Goal: Task Accomplishment & Management: Use online tool/utility

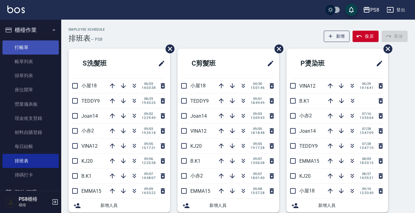
click at [36, 47] on link "打帳單" at bounding box center [30, 47] width 56 height 14
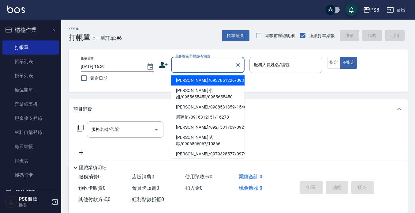
click at [213, 60] on input "顧客姓名/手機號碼/編號" at bounding box center [203, 64] width 59 height 11
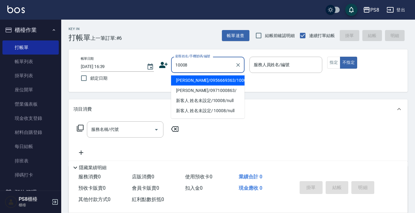
click at [207, 79] on li "[PERSON_NAME]/0956669363/10008" at bounding box center [208, 80] width 74 height 10
type input "[PERSON_NAME]/0956669363/10008"
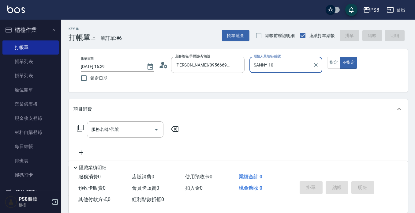
type input "SANNY-10"
drag, startPoint x: 331, startPoint y: 66, endPoint x: 305, endPoint y: 70, distance: 26.1
click at [332, 63] on button "指定" at bounding box center [333, 63] width 13 height 12
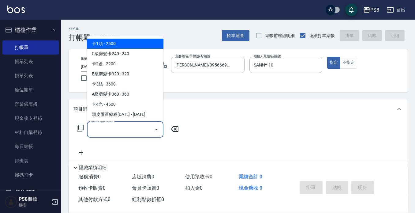
click at [130, 134] on input "服務名稱/代號" at bounding box center [121, 129] width 62 height 11
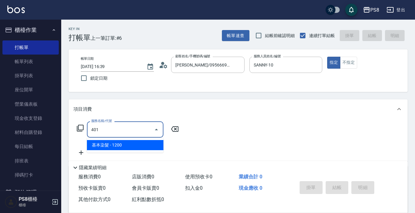
drag, startPoint x: 127, startPoint y: 143, endPoint x: 159, endPoint y: 125, distance: 36.9
click at [128, 143] on span "基本染髮 - 1200" at bounding box center [125, 145] width 77 height 10
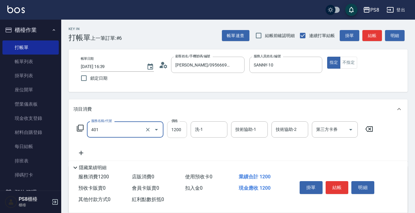
type input "基本染髮(401)"
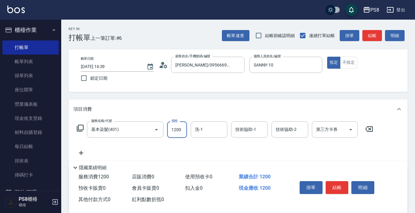
click at [177, 126] on input "1200" at bounding box center [177, 129] width 20 height 17
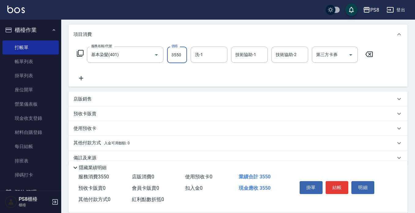
scroll to position [86, 0]
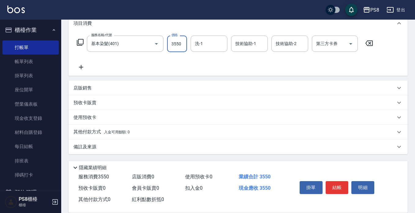
type input "3550"
click at [78, 66] on icon at bounding box center [81, 66] width 15 height 7
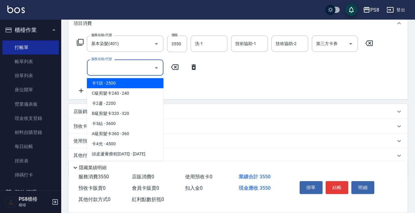
click at [97, 67] on input "服務名稱/代號" at bounding box center [121, 67] width 62 height 11
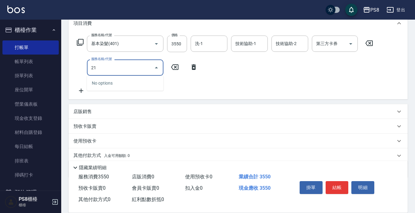
type input "2"
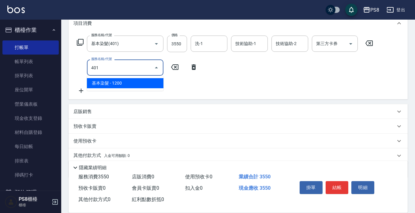
drag, startPoint x: 114, startPoint y: 81, endPoint x: 122, endPoint y: 79, distance: 8.5
click at [114, 81] on span "基本染髮 - 1200" at bounding box center [125, 83] width 77 height 10
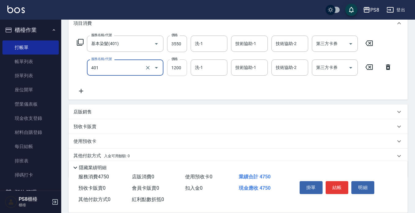
type input "基本染髮(401)"
click at [185, 66] on input "1200" at bounding box center [177, 67] width 20 height 17
type input "2550"
click at [81, 93] on icon at bounding box center [81, 91] width 4 height 4
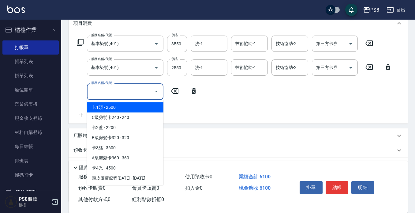
click at [90, 92] on input "服務名稱/代號" at bounding box center [121, 91] width 62 height 11
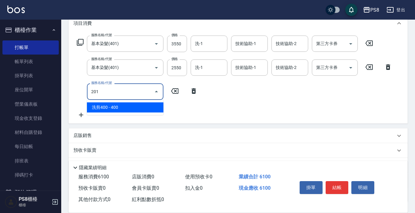
click at [101, 107] on span "洗剪400 - 400" at bounding box center [125, 107] width 77 height 10
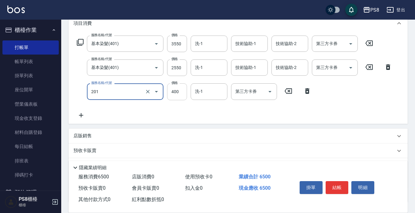
type input "洗剪400(201)"
click at [181, 90] on input "400" at bounding box center [177, 91] width 20 height 17
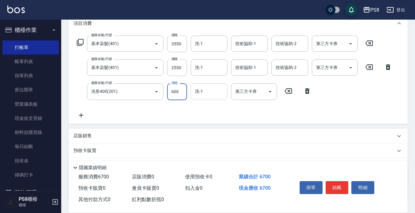
type input "600"
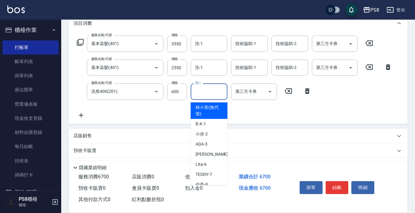
click at [199, 96] on input "洗-1" at bounding box center [209, 91] width 31 height 11
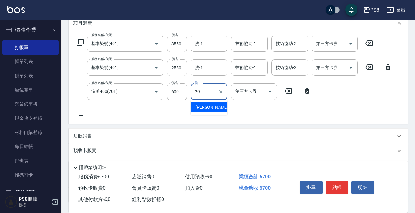
click at [202, 106] on span "[PERSON_NAME] -29" at bounding box center [215, 107] width 39 height 6
type input "[PERSON_NAME]-29"
click at [86, 134] on p "店販銷售" at bounding box center [83, 136] width 18 height 6
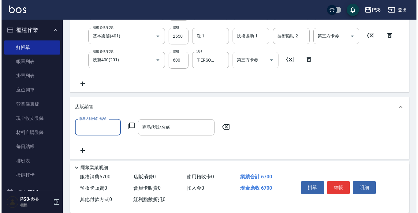
scroll to position [147, 0]
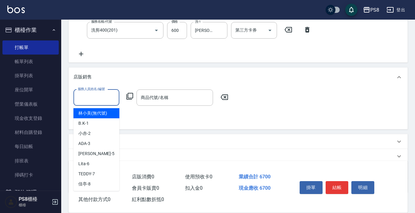
click at [91, 101] on input "服務人員姓名/編號" at bounding box center [96, 97] width 40 height 11
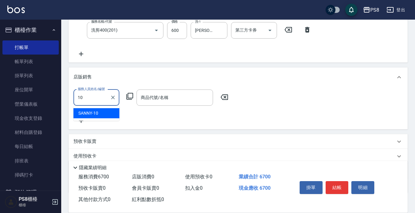
click at [96, 110] on div "SANNY -10" at bounding box center [97, 113] width 46 height 10
type input "SANNY-10"
click at [131, 95] on icon at bounding box center [129, 96] width 7 height 7
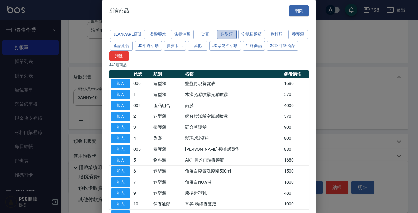
click at [228, 31] on button "造型類" at bounding box center [227, 34] width 20 height 9
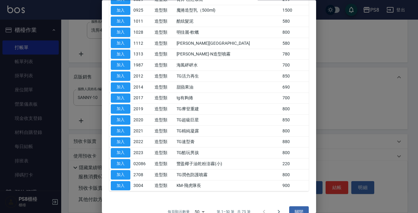
scroll to position [426, 0]
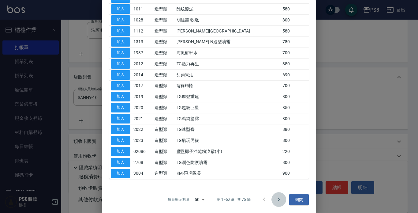
click at [275, 198] on icon "Go to next page" at bounding box center [278, 199] width 7 height 7
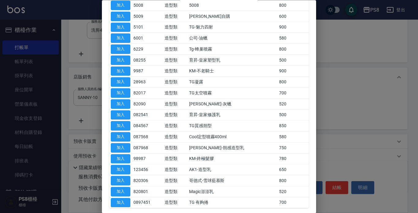
scroll to position [163, 0]
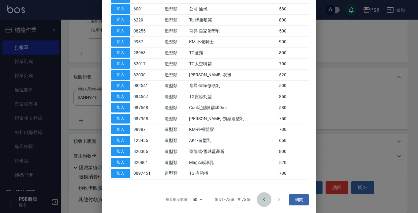
click at [261, 198] on icon "Go to previous page" at bounding box center [264, 199] width 7 height 7
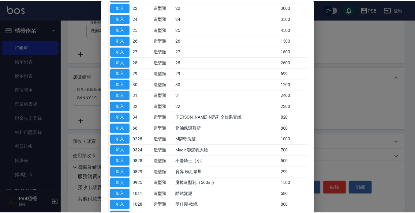
scroll to position [255, 0]
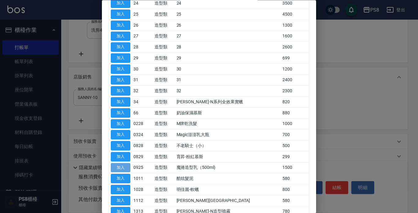
click at [125, 168] on button "加入" at bounding box center [121, 167] width 20 height 9
type input "魔捲造型乳（500ml)"
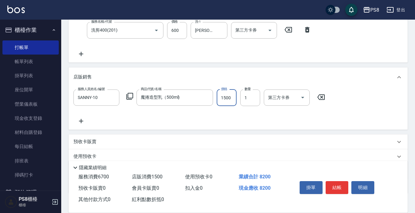
click at [231, 100] on input "1500" at bounding box center [227, 97] width 20 height 17
type input "1300"
click at [331, 184] on button "結帳" at bounding box center [337, 187] width 23 height 13
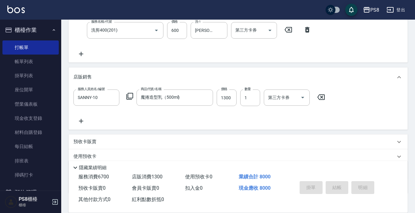
type input "[DATE] 16:41"
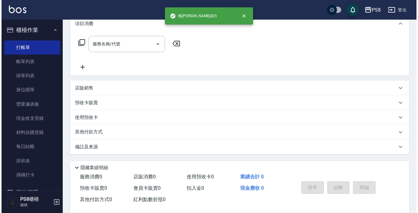
scroll to position [0, 0]
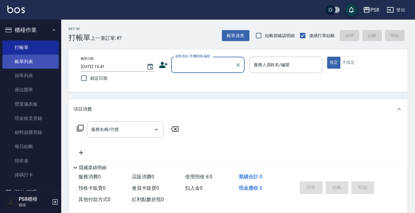
click at [50, 58] on link "帳單列表" at bounding box center [30, 62] width 56 height 14
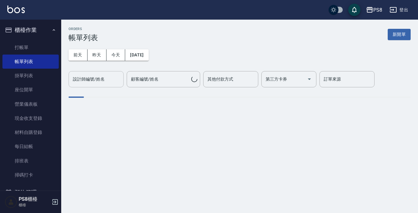
click at [109, 74] on input "設計師編號/姓名" at bounding box center [96, 79] width 50 height 11
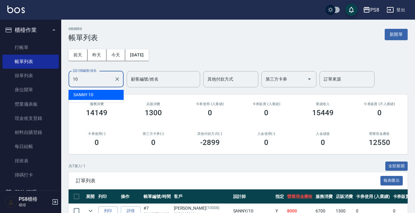
click at [99, 91] on div "SANNY -10" at bounding box center [96, 95] width 55 height 10
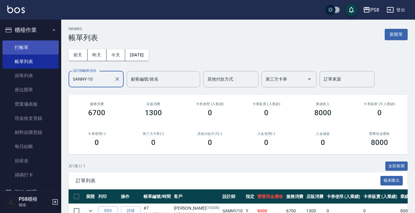
type input "SANNY-10"
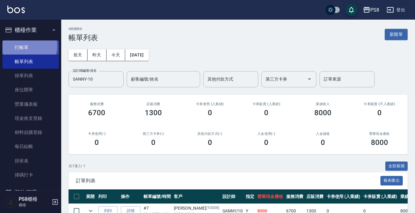
click at [25, 46] on link "打帳單" at bounding box center [30, 47] width 56 height 14
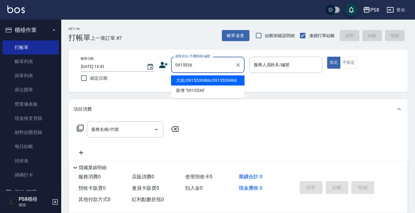
click at [201, 79] on li "大妞/0915536966/0915536966" at bounding box center [208, 80] width 74 height 10
type input "大妞/0915536966/0915536966"
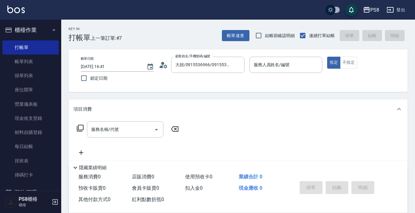
click at [162, 66] on icon at bounding box center [162, 66] width 4 height 3
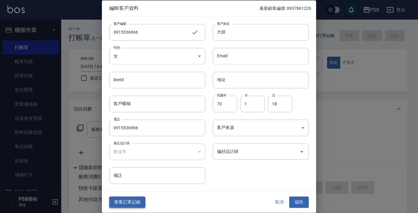
click at [141, 200] on button "查看訂單記錄" at bounding box center [127, 202] width 36 height 11
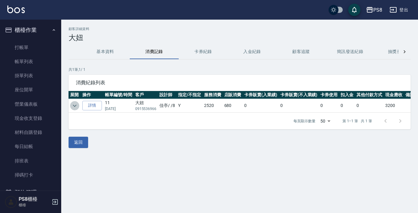
click at [74, 102] on icon "expand row" at bounding box center [74, 105] width 7 height 7
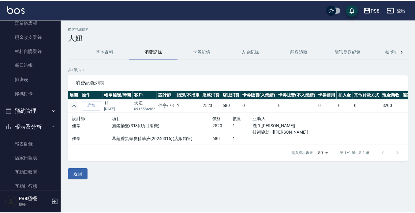
scroll to position [92, 0]
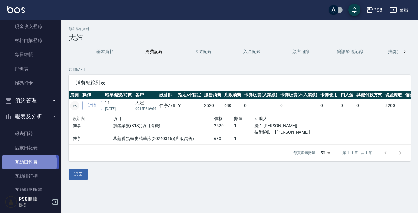
click at [25, 163] on link "互助日報表" at bounding box center [30, 162] width 56 height 14
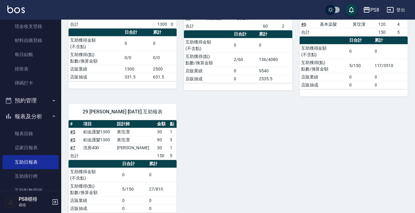
scroll to position [116, 0]
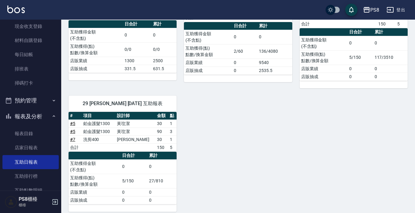
click at [30, 117] on button "報表及分析" at bounding box center [30, 116] width 56 height 16
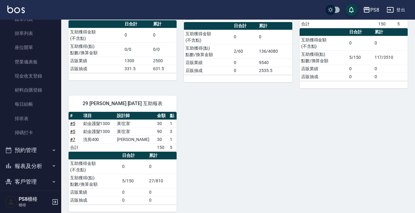
scroll to position [0, 0]
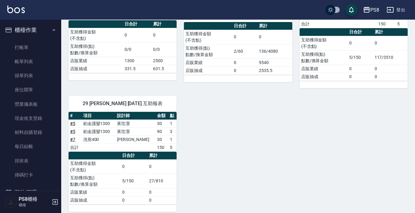
click at [44, 47] on link "打帳單" at bounding box center [30, 47] width 56 height 14
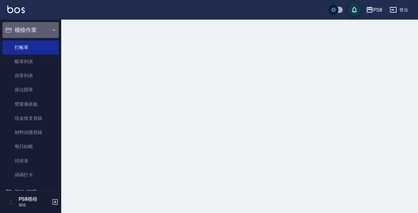
click at [43, 32] on button "櫃檯作業" at bounding box center [30, 30] width 56 height 16
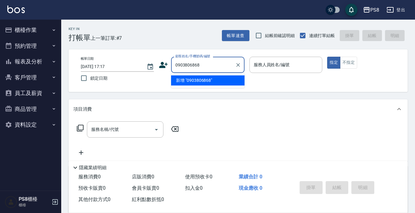
drag, startPoint x: 219, startPoint y: 65, endPoint x: 89, endPoint y: 61, distance: 130.0
click at [89, 61] on div "帳單日期 [DATE] 17:17 鎖定日期 顧客姓名/手機號碼/編號 0903806868 顧客姓名/手機號碼/編號 服務人員姓名/編號 服務人員姓名/編號…" at bounding box center [238, 71] width 325 height 28
type input "0903806868"
click at [162, 65] on icon at bounding box center [163, 64] width 9 height 9
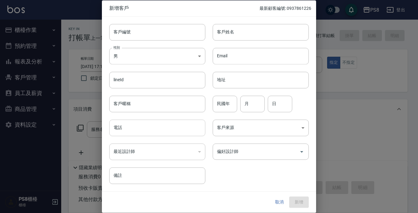
click at [131, 133] on input "電話" at bounding box center [157, 127] width 96 height 17
paste input "0903806868"
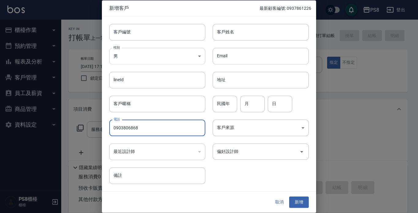
type input "0903806868"
click at [123, 54] on body "PS8 登出 櫃檯作業 打帳單 帳單列表 掛單列表 座位開單 營業儀表板 現金收支登錄 材料自購登錄 每日結帳 排班表 掃碼打卡 預約管理 預約管理 單日預約…" at bounding box center [209, 149] width 418 height 298
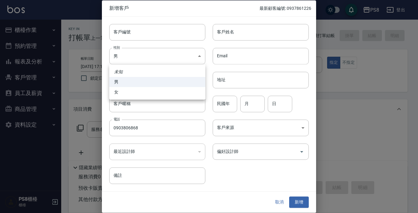
click at [133, 89] on li "女" at bounding box center [157, 92] width 96 height 10
type input "[DEMOGRAPHIC_DATA]"
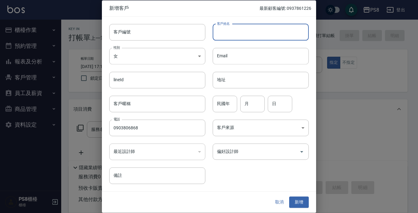
click at [242, 31] on input "客戶姓名" at bounding box center [261, 32] width 96 height 17
type input "[PERSON_NAME]"
click at [229, 99] on input "民國年" at bounding box center [225, 104] width 25 height 17
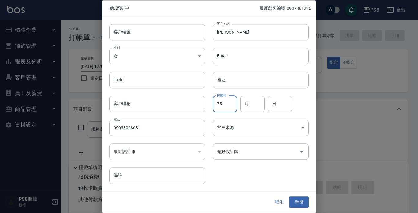
type input "75"
type input "03"
type input "02"
click at [300, 204] on button "新增" at bounding box center [299, 202] width 20 height 11
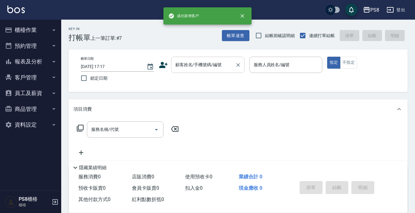
click at [198, 63] on div "顧客姓名/手機號碼/編號 顧客姓名/手機號碼/編號" at bounding box center [208, 65] width 74 height 16
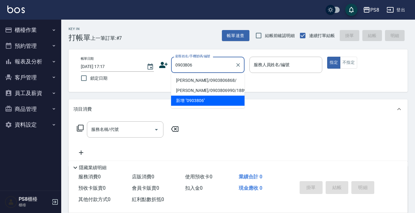
click at [197, 79] on li "[PERSON_NAME]/0903806868/" at bounding box center [208, 80] width 74 height 10
type input "[PERSON_NAME]/0903806868/"
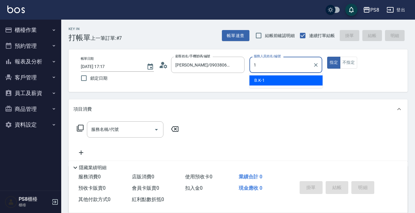
type input "1"
type button "true"
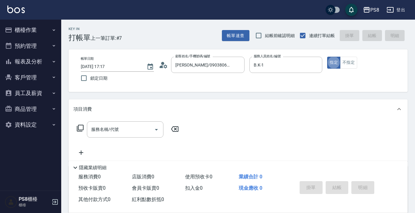
drag, startPoint x: 277, startPoint y: 66, endPoint x: 138, endPoint y: 44, distance: 141.3
click at [203, 57] on div "帳單日期 [DATE] 17:17 鎖定日期 顧客姓名/手機號碼/編號 [PERSON_NAME]/0903806868/ 顧客姓名/手機號碼/編號 服務人員…" at bounding box center [238, 71] width 325 height 28
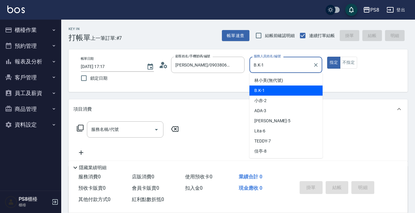
type input "2"
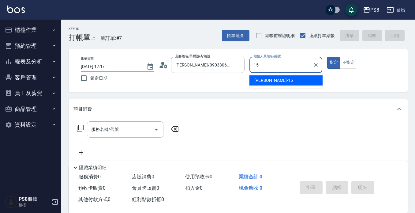
type input "EMMA-15"
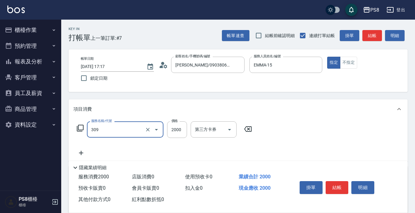
type input "嚴選溫塑(309)"
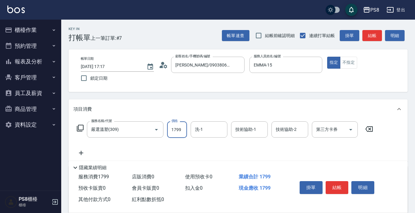
type input "1799"
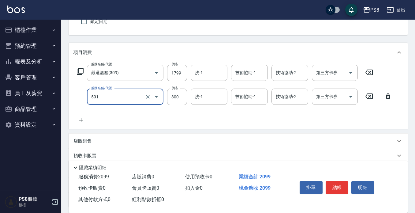
scroll to position [61, 0]
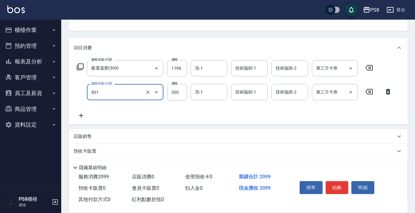
type input "自備護髮(501)"
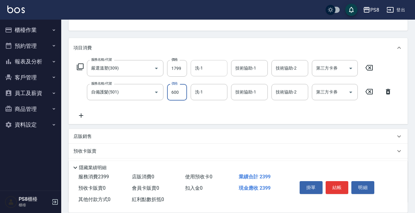
type input "600"
click at [199, 70] on div "洗-1 洗-1" at bounding box center [209, 68] width 37 height 16
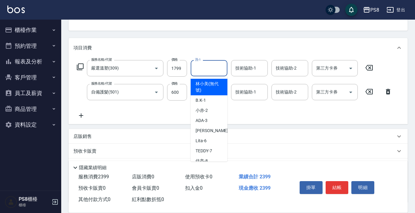
type input "[PERSON_NAME](無代號)"
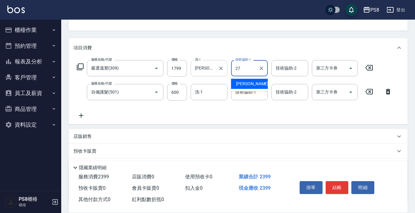
type input "[PERSON_NAME]-27"
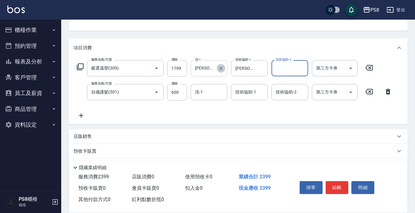
click at [220, 70] on icon "Clear" at bounding box center [221, 68] width 6 height 6
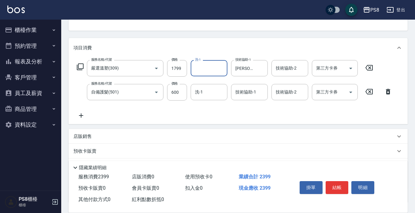
scroll to position [0, 0]
click at [211, 128] on div "項目消費 服務名稱/代號 嚴選溫塑(309) 服務名稱/代號 價格 1799 價格 洗-1 洗-1 技術協助-1 [PERSON_NAME]-27 技術協助-…" at bounding box center [238, 120] width 339 height 165
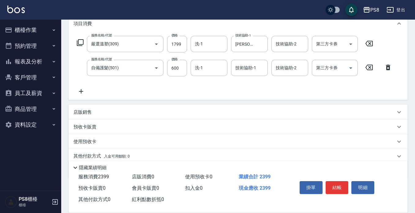
scroll to position [110, 0]
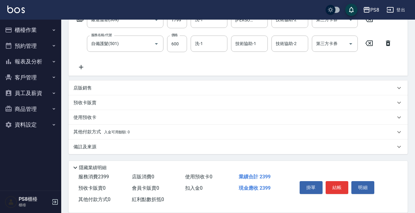
click at [104, 131] on span "入金可用餘額: 0" at bounding box center [117, 132] width 26 height 4
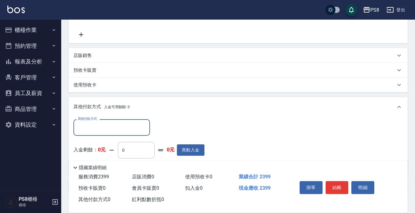
scroll to position [182, 0]
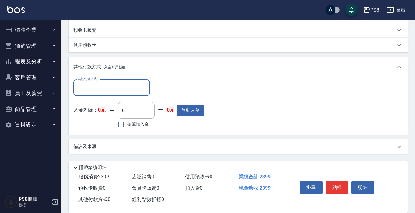
click at [111, 88] on input "其他付款方式" at bounding box center [111, 87] width 71 height 11
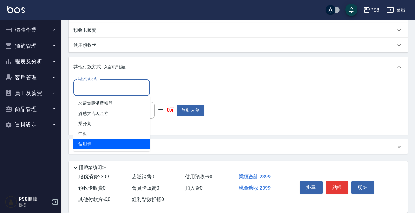
click at [93, 143] on span "信用卡" at bounding box center [112, 144] width 77 height 10
type input "信用卡"
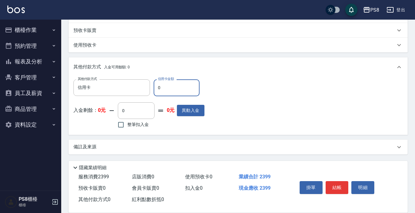
click at [175, 85] on input "0" at bounding box center [177, 87] width 46 height 17
type input "2399"
click at [269, 100] on div "其他付款方式 信用卡 其他付款方式 信用卡金額 2399 信用卡金額 入金剩餘： 0元 0 ​ 整筆扣入金 0元 異動入金" at bounding box center [239, 104] width 330 height 50
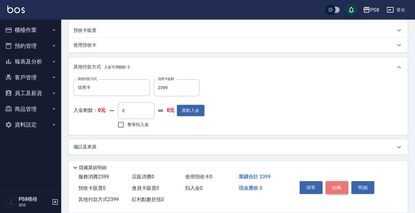
click at [335, 185] on button "結帳" at bounding box center [337, 187] width 23 height 13
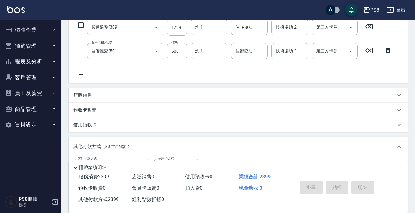
scroll to position [90, 0]
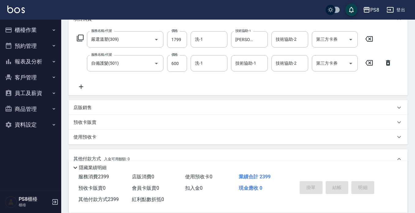
type input "[DATE] 17:19"
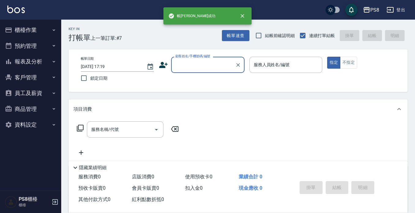
scroll to position [0, 0]
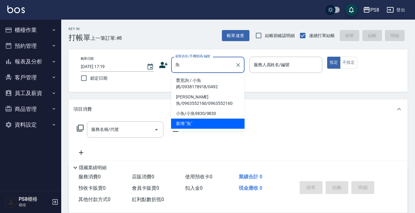
click at [211, 80] on li "曹意詢 / 小魚媽/0938178918/0492" at bounding box center [208, 83] width 74 height 17
type input "曹意詢 / 小魚媽/0938178918/0492"
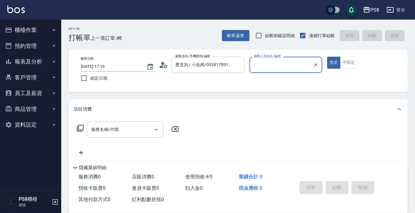
type input "EMMA-15"
click at [327, 57] on button "指定" at bounding box center [333, 63] width 13 height 12
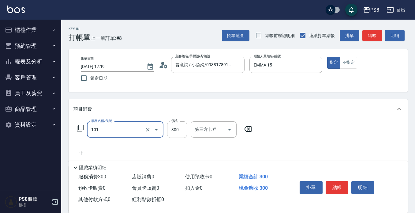
type input "洗髮(101)"
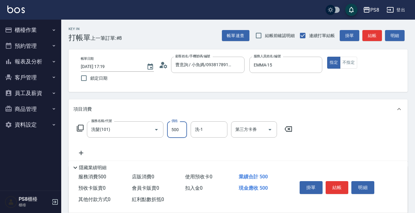
type input "500"
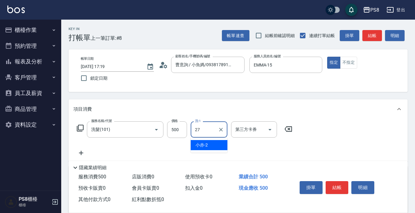
type input "[PERSON_NAME]-27"
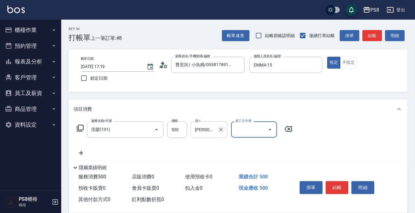
click at [220, 133] on button "Clear" at bounding box center [221, 129] width 9 height 9
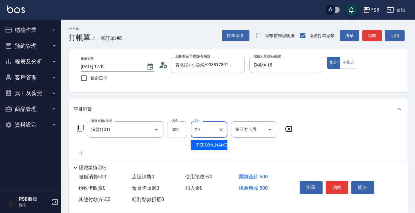
type input "[PERSON_NAME]-29"
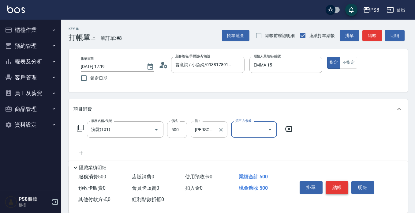
click at [338, 181] on button "結帳" at bounding box center [337, 187] width 23 height 13
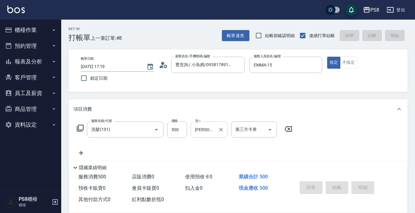
type input "[DATE] 17:21"
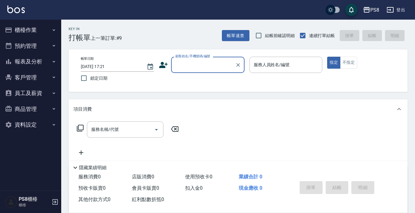
click at [38, 61] on button "報表及分析" at bounding box center [30, 62] width 56 height 16
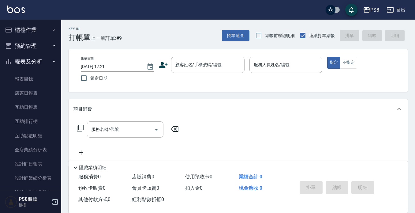
drag, startPoint x: 35, startPoint y: 64, endPoint x: 36, endPoint y: 61, distance: 3.3
click at [35, 64] on button "報表及分析" at bounding box center [30, 62] width 56 height 16
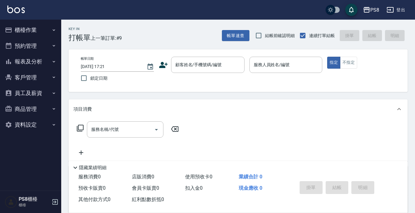
click at [40, 60] on button "報表及分析" at bounding box center [30, 62] width 56 height 16
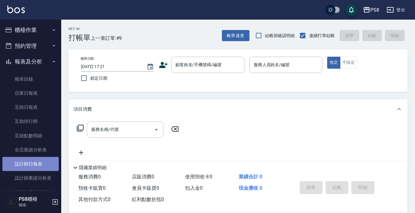
click at [32, 163] on link "設計師日報表" at bounding box center [30, 164] width 56 height 14
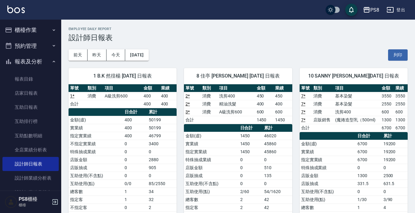
scroll to position [184, 0]
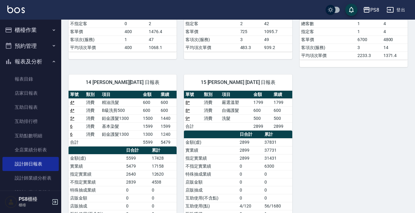
click at [37, 60] on button "報表及分析" at bounding box center [30, 62] width 56 height 16
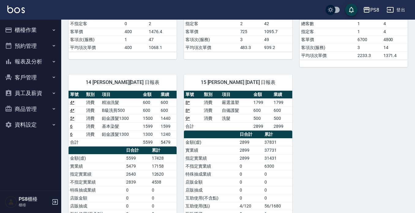
click at [39, 29] on button "櫃檯作業" at bounding box center [30, 30] width 56 height 16
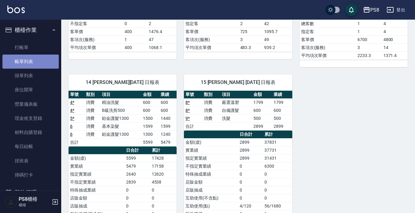
click at [39, 62] on link "帳單列表" at bounding box center [30, 62] width 56 height 14
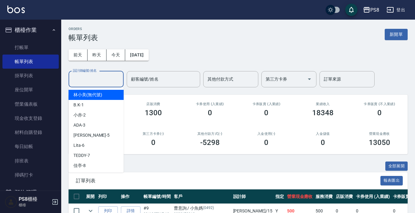
click at [104, 80] on input "設計師編號/姓名" at bounding box center [96, 79] width 50 height 11
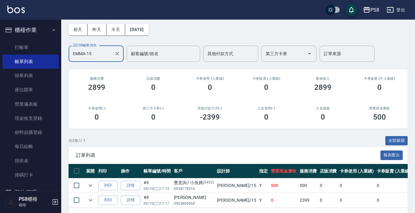
scroll to position [49, 0]
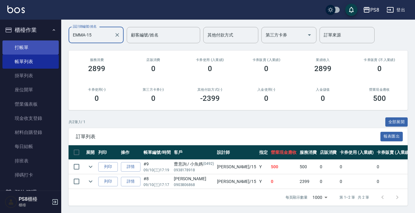
type input "EMMA-15"
click at [31, 42] on link "打帳單" at bounding box center [30, 47] width 56 height 14
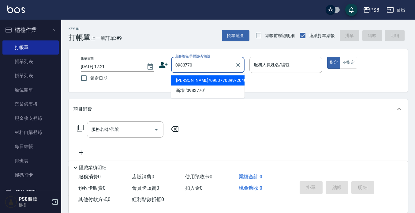
click at [208, 77] on li "[PERSON_NAME]/0983770899/20401" at bounding box center [208, 80] width 74 height 10
type input "[PERSON_NAME]/0983770899/20401"
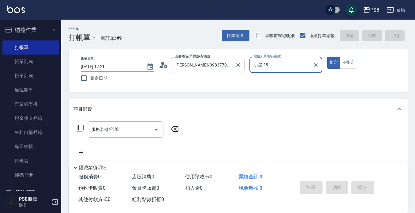
type input "小屋-18"
click at [161, 66] on icon at bounding box center [162, 66] width 4 height 3
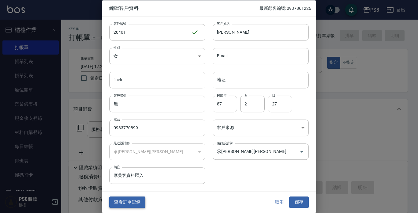
click at [125, 206] on button "查看訂單記錄" at bounding box center [127, 202] width 36 height 11
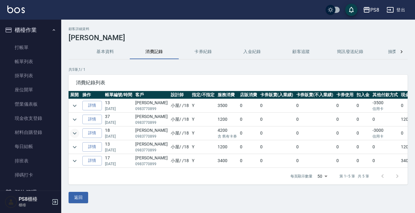
click at [74, 133] on icon "expand row" at bounding box center [75, 133] width 4 height 2
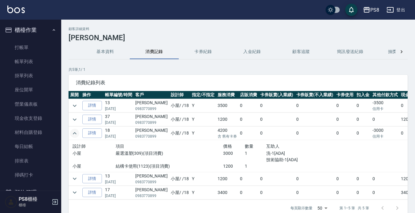
click at [74, 133] on icon "expand row" at bounding box center [74, 133] width 7 height 7
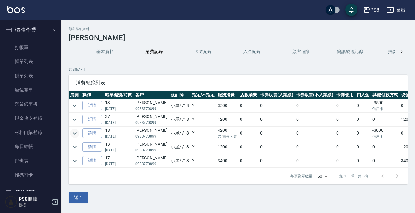
click at [69, 146] on td at bounding box center [75, 146] width 12 height 13
click at [73, 146] on icon "expand row" at bounding box center [74, 146] width 7 height 7
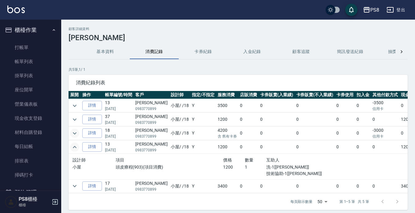
click at [73, 146] on icon "expand row" at bounding box center [74, 146] width 7 height 7
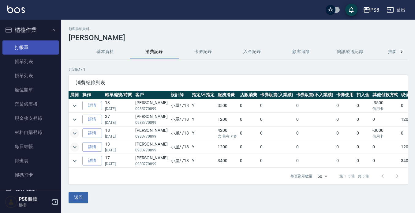
click at [28, 49] on link "打帳單" at bounding box center [30, 47] width 56 height 14
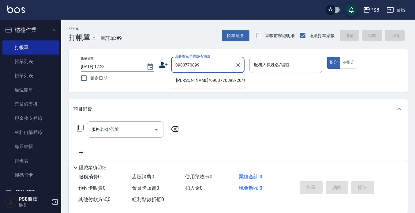
click at [192, 79] on li "[PERSON_NAME]/0983770899/20401" at bounding box center [208, 80] width 74 height 10
type input "[PERSON_NAME]/0983770899/20401"
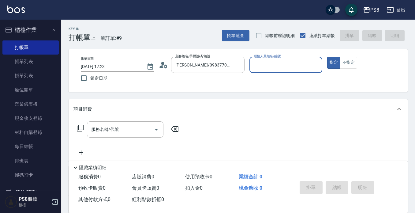
type input "小屋-18"
click at [108, 132] on input "服務名稱/代號" at bounding box center [121, 129] width 62 height 11
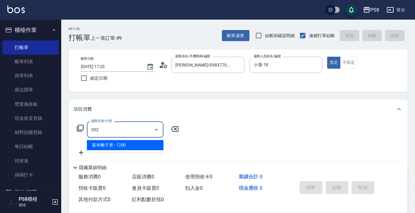
click at [109, 142] on span "基本離子燙 - 1200" at bounding box center [125, 145] width 77 height 10
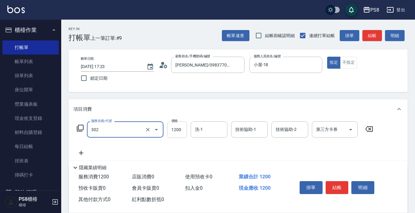
type input "基本離子燙(302)"
click at [173, 125] on input "1200" at bounding box center [177, 129] width 20 height 17
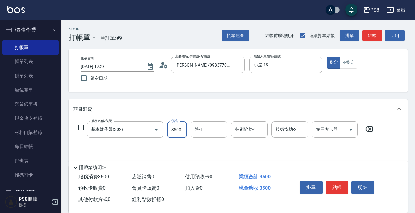
type input "3500"
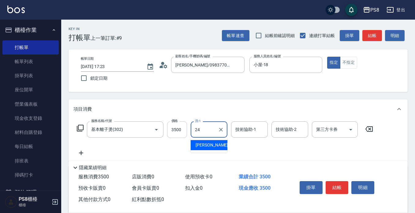
type input "[PERSON_NAME]-24"
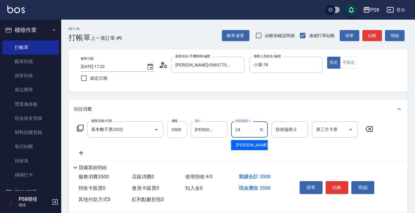
type input "[PERSON_NAME]-24"
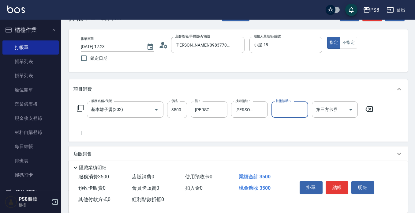
scroll to position [31, 0]
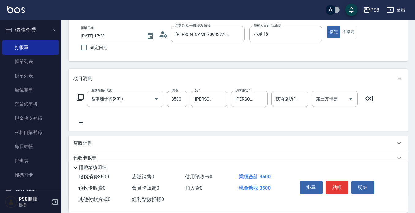
click at [77, 123] on icon at bounding box center [81, 122] width 15 height 7
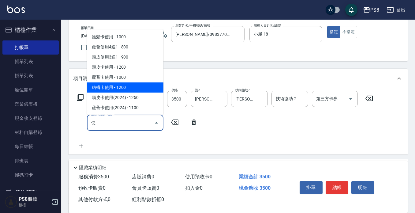
click at [120, 87] on span "結構卡使用 - 1200" at bounding box center [125, 87] width 77 height 10
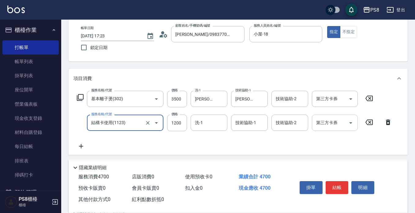
type input "結構卡使用(1123)"
click at [344, 127] on input "第三方卡券" at bounding box center [330, 122] width 31 height 11
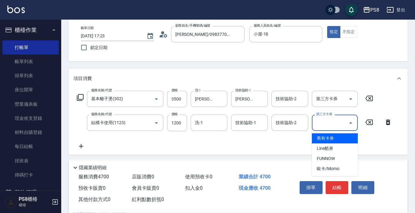
click at [337, 140] on span "舊有卡券" at bounding box center [335, 138] width 46 height 10
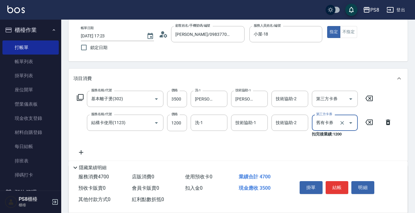
type input "舊有卡券"
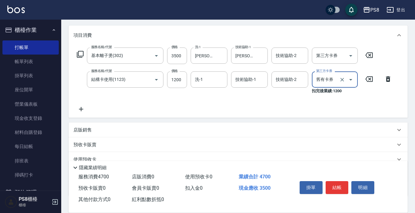
scroll to position [116, 0]
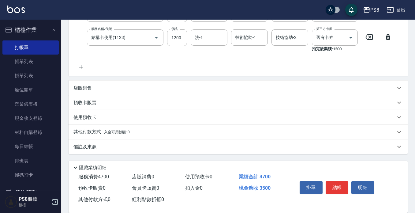
click at [95, 130] on p "其他付款方式 入金可用餘額: 0" at bounding box center [102, 132] width 56 height 7
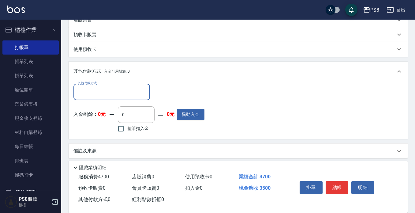
scroll to position [188, 0]
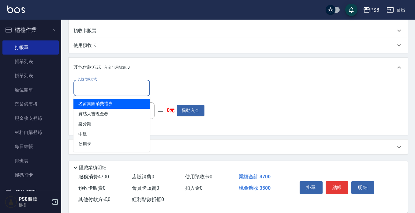
click at [112, 88] on input "其他付款方式" at bounding box center [111, 87] width 71 height 11
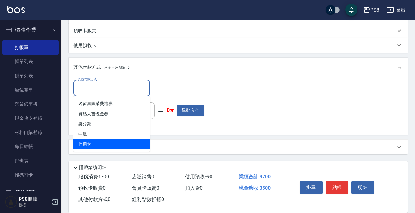
click at [105, 140] on span "信用卡" at bounding box center [112, 144] width 77 height 10
type input "信用卡"
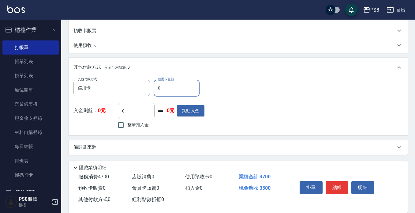
click at [165, 88] on input "0" at bounding box center [177, 88] width 46 height 17
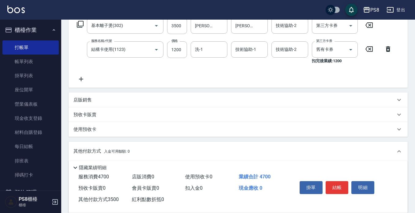
scroll to position [184, 0]
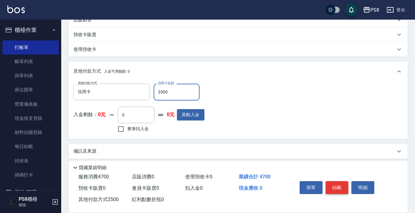
type input "3500"
click at [340, 184] on button "結帳" at bounding box center [337, 187] width 23 height 13
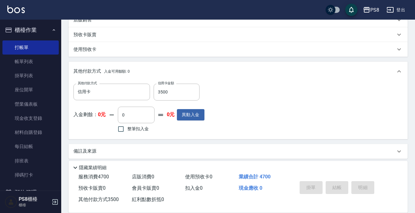
type input "[DATE] 17:24"
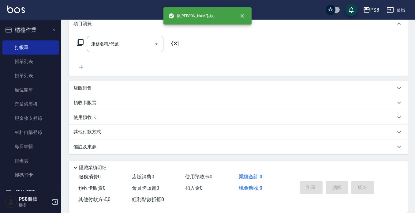
scroll to position [0, 0]
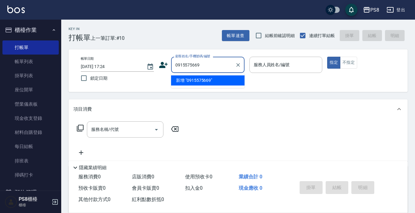
click at [185, 78] on li "新增 "0915575669"" at bounding box center [208, 80] width 74 height 10
type input "0915575669"
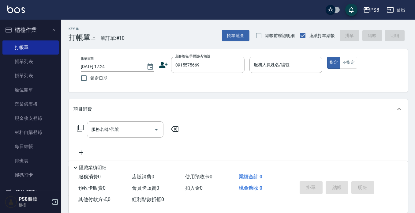
click at [159, 63] on icon at bounding box center [163, 64] width 9 height 9
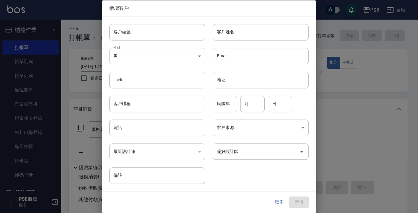
type input "0915575669"
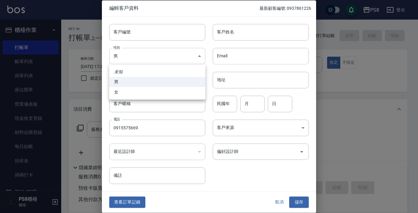
click at [160, 58] on body "PS8 登出 櫃檯作業 打帳單 帳單列表 掛單列表 座位開單 營業儀表板 現金收支登錄 材料自購登錄 每日結帳 排班表 掃碼打卡 預約管理 預約管理 單日預約…" at bounding box center [209, 149] width 418 height 298
click at [142, 89] on li "女" at bounding box center [157, 92] width 96 height 10
type input "[DEMOGRAPHIC_DATA]"
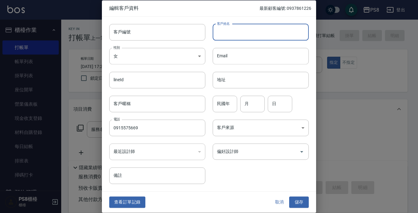
click at [245, 27] on input "客戶姓名" at bounding box center [261, 32] width 96 height 17
type input "a"
type input "Alice法國人"
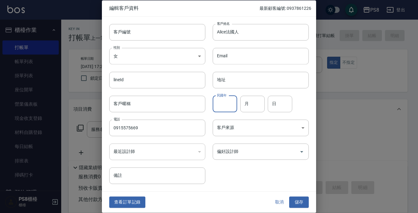
click at [225, 108] on input "民國年" at bounding box center [225, 104] width 25 height 17
type input "02"
click at [221, 106] on input "民國年" at bounding box center [225, 104] width 25 height 17
type input "90"
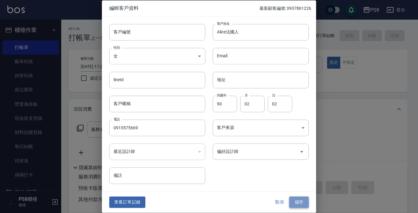
click at [299, 203] on button "儲存" at bounding box center [299, 202] width 20 height 11
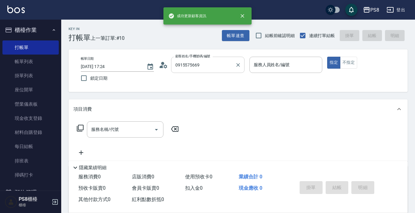
click at [202, 66] on input "0915575669" at bounding box center [203, 64] width 59 height 11
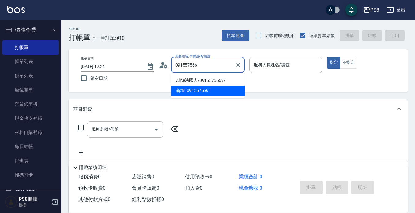
click at [201, 78] on li "Alice法國人/0915575669/" at bounding box center [208, 80] width 74 height 10
type input "Alice法國人/0915575669/"
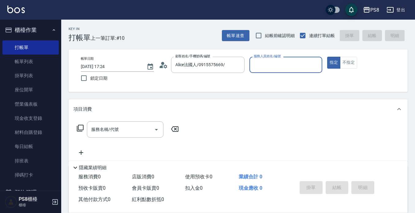
click at [272, 65] on input "服務人員姓名/編號" at bounding box center [286, 64] width 68 height 11
type input "小屋-18"
type button "true"
click at [139, 123] on div "服務名稱/代號" at bounding box center [125, 129] width 77 height 16
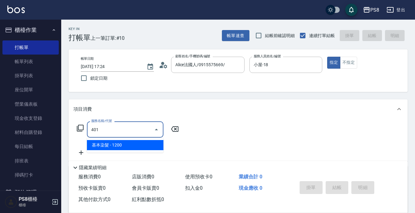
click at [135, 143] on span "基本染髮 - 1200" at bounding box center [125, 145] width 77 height 10
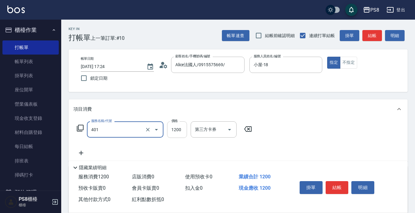
type input "基本染髮(401)"
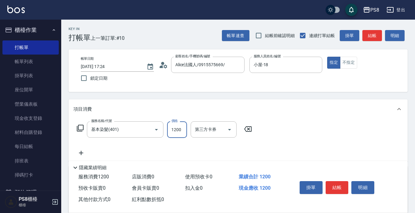
click at [173, 127] on input "1200" at bounding box center [177, 129] width 20 height 17
type input "2000"
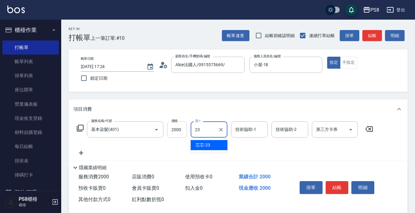
type input "芯芯-23"
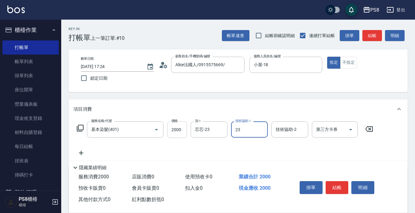
type input "芯芯-23"
click at [336, 183] on button "結帳" at bounding box center [337, 187] width 23 height 13
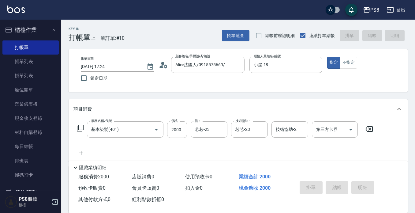
type input "[DATE] 17:25"
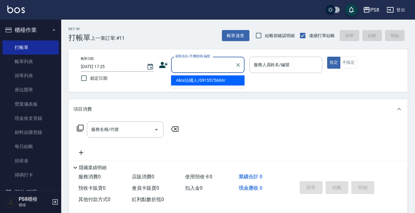
click at [202, 69] on input "顧客姓名/手機號碼/編號" at bounding box center [203, 64] width 59 height 11
click at [203, 80] on li "[PERSON_NAME]/0973755559/16436" at bounding box center [208, 80] width 74 height 10
type input "[PERSON_NAME]/0973755559/16436"
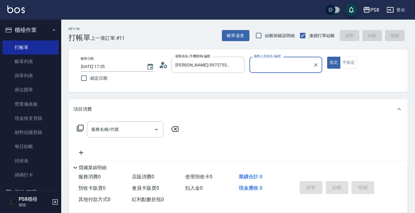
type input "小屋-18"
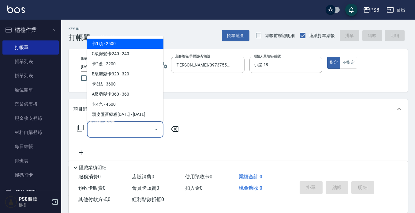
click at [111, 133] on input "服務名稱/代號" at bounding box center [121, 129] width 62 height 11
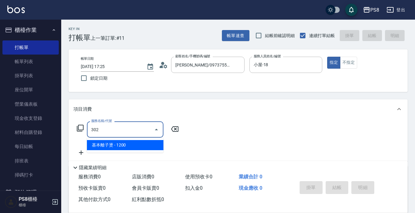
click at [108, 148] on span "基本離子燙 - 1200" at bounding box center [125, 145] width 77 height 10
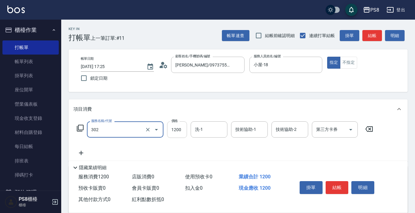
drag, startPoint x: 187, startPoint y: 134, endPoint x: 184, endPoint y: 134, distance: 3.4
click at [186, 134] on input "1200" at bounding box center [177, 129] width 20 height 17
type input "基本離子燙(302)"
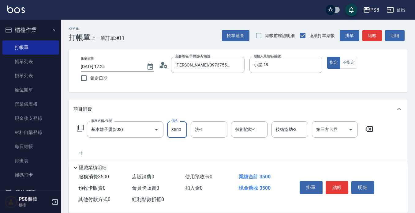
type input "3500"
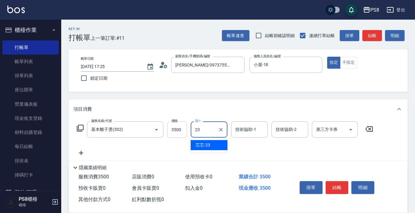
type input "芯芯-23"
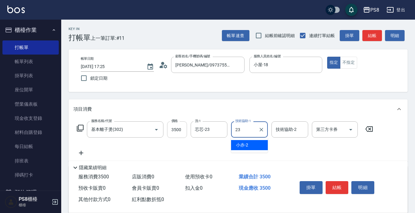
type input "芯芯-23"
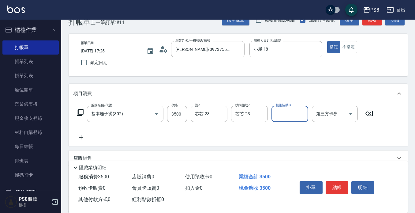
scroll to position [31, 0]
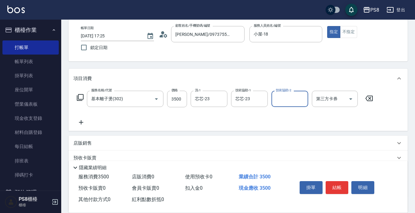
click at [79, 125] on icon at bounding box center [81, 122] width 15 height 7
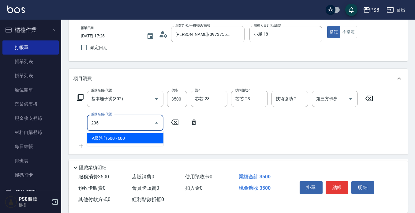
click at [121, 137] on span "A級洗剪600 - 600" at bounding box center [125, 138] width 77 height 10
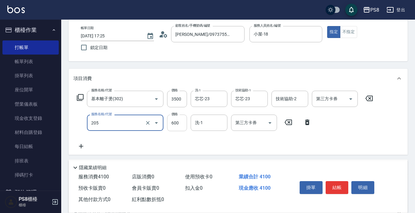
click at [179, 128] on input "600" at bounding box center [177, 123] width 20 height 17
type input "A級洗剪600(205)"
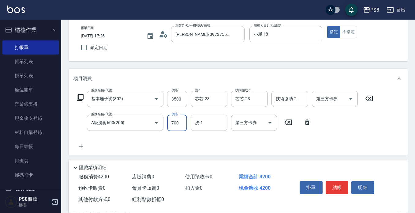
type input "700"
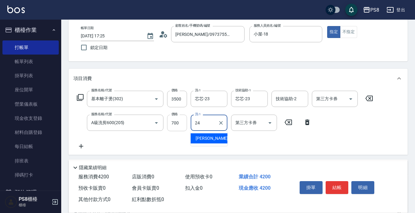
type input "[PERSON_NAME]-24"
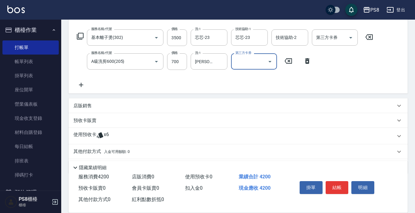
scroll to position [112, 0]
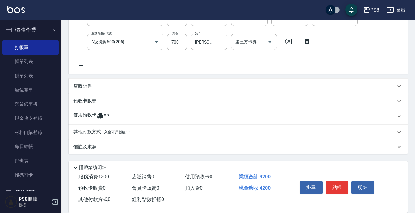
click at [94, 132] on p "其他付款方式 入金可用餘額: 0" at bounding box center [102, 132] width 56 height 7
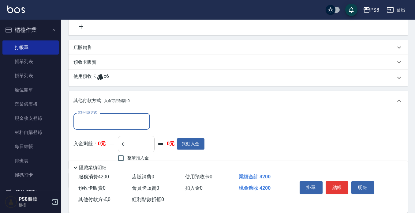
scroll to position [173, 0]
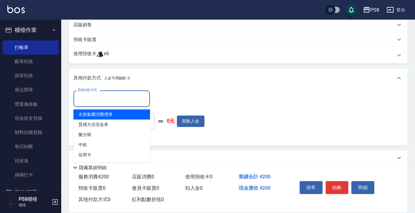
click at [113, 104] on input "其他付款方式" at bounding box center [111, 98] width 71 height 11
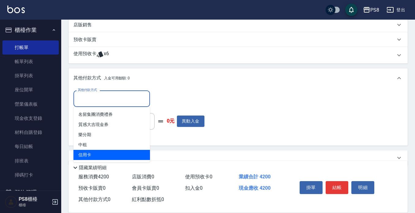
click at [108, 152] on span "信用卡" at bounding box center [112, 155] width 77 height 10
type input "信用卡"
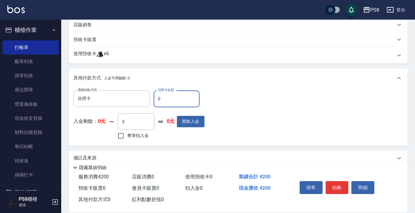
click at [166, 97] on input "0" at bounding box center [177, 98] width 46 height 17
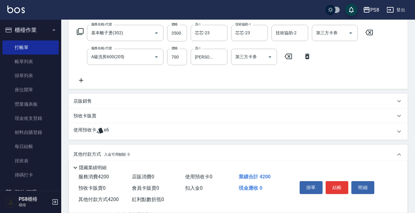
scroll to position [0, 0]
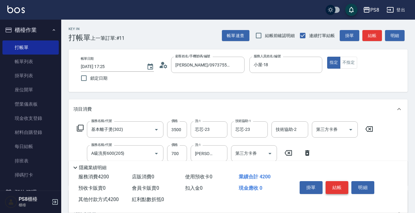
type input "4200"
click at [334, 187] on button "結帳" at bounding box center [337, 187] width 23 height 13
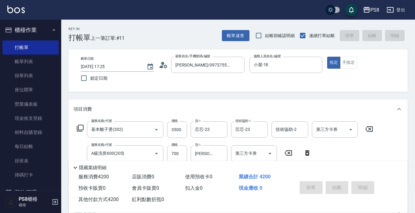
type input "[DATE] 17:26"
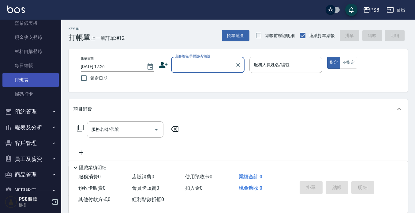
scroll to position [92, 0]
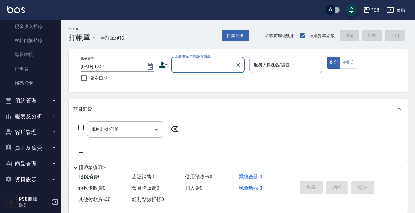
click at [43, 112] on button "報表及分析" at bounding box center [30, 116] width 56 height 16
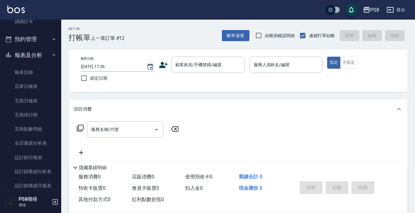
scroll to position [184, 0]
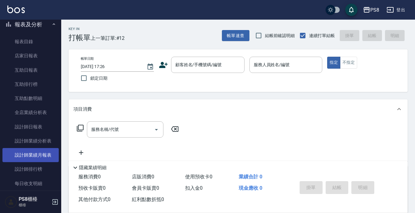
click at [41, 156] on link "設計師業績月報表" at bounding box center [30, 155] width 56 height 14
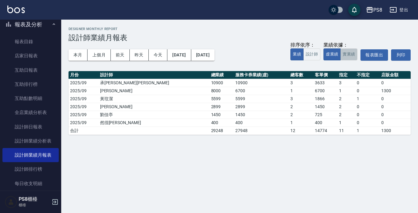
click at [352, 56] on button "實業績" at bounding box center [349, 54] width 17 height 12
click at [70, 53] on button "本月" at bounding box center [78, 54] width 19 height 11
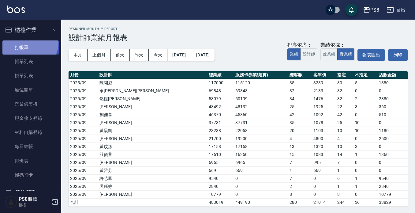
click at [29, 43] on link "打帳單" at bounding box center [30, 47] width 56 height 14
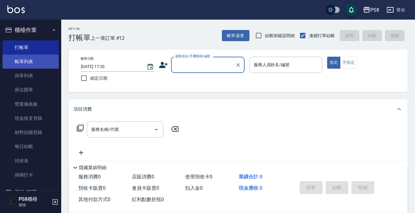
drag, startPoint x: 39, startPoint y: 62, endPoint x: 55, endPoint y: 62, distance: 15.3
click at [39, 62] on link "帳單列表" at bounding box center [30, 62] width 56 height 14
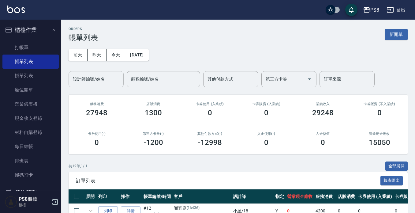
click at [100, 74] on div "設計師編號/姓名" at bounding box center [96, 79] width 55 height 16
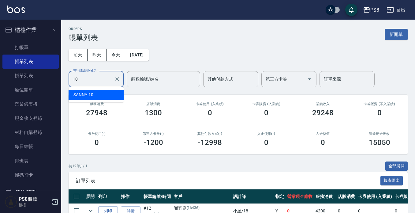
click at [104, 94] on div "SANNY -10" at bounding box center [96, 95] width 55 height 10
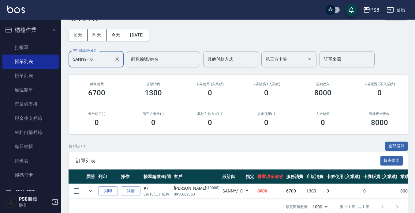
scroll to position [31, 0]
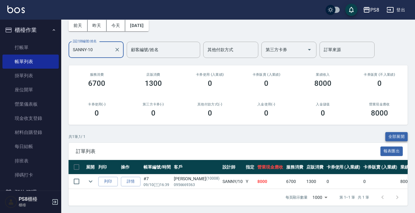
type input "SANNY-10"
click at [396, 134] on button "全部展開" at bounding box center [397, 136] width 23 height 9
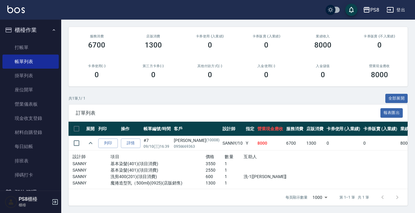
scroll to position [73, 0]
click at [136, 138] on link "詳情" at bounding box center [131, 142] width 20 height 9
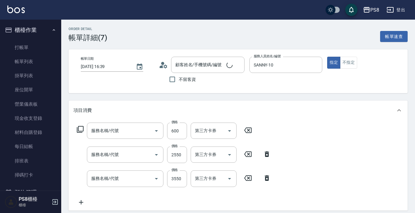
type input "[DATE] 16:39"
type input "SANNY-10"
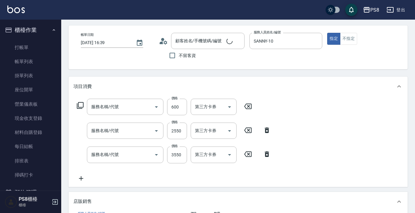
scroll to position [61, 0]
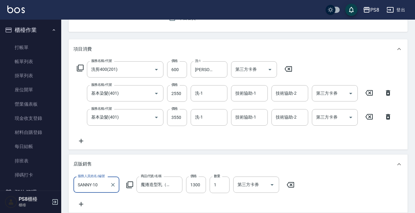
type input "洗剪400(201)"
type input "基本染髮(401)"
type input "魔捲造型乳（500ml)"
type input "[PERSON_NAME]/0956669363/10008"
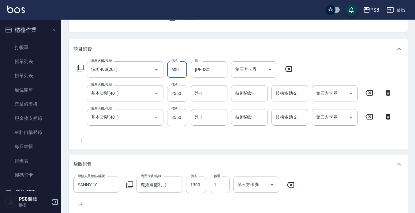
click at [184, 67] on input "600" at bounding box center [177, 69] width 20 height 17
type input "550"
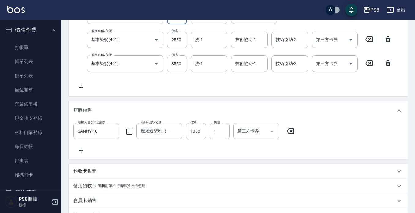
scroll to position [211, 0]
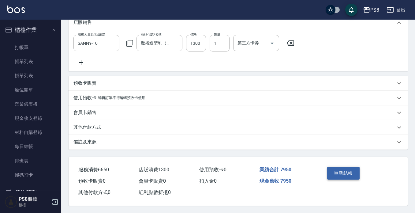
click at [335, 171] on button "重新結帳" at bounding box center [343, 173] width 32 height 13
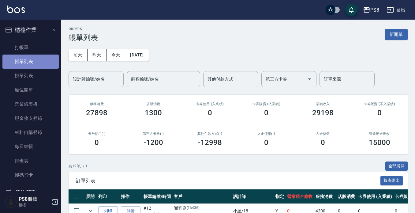
click at [48, 64] on link "帳單列表" at bounding box center [30, 62] width 56 height 14
click at [88, 83] on input "設計師編號/姓名" at bounding box center [96, 79] width 50 height 11
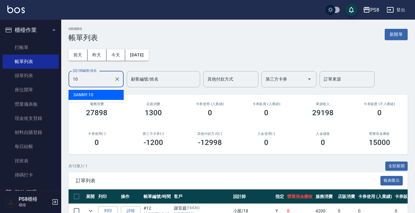
click at [91, 92] on span "SANNY -10" at bounding box center [84, 95] width 20 height 6
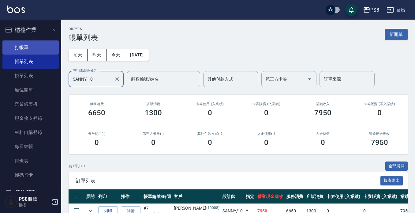
type input "SANNY-10"
click at [35, 49] on link "打帳單" at bounding box center [30, 47] width 56 height 14
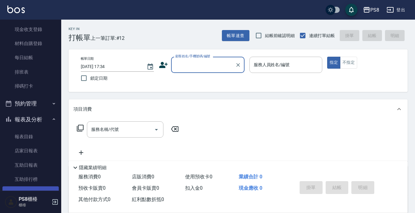
scroll to position [123, 0]
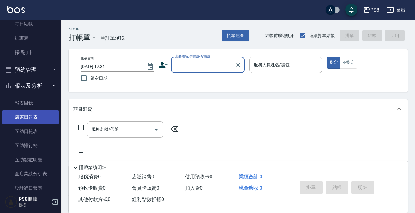
drag, startPoint x: 30, startPoint y: 128, endPoint x: 40, endPoint y: 119, distance: 13.0
click at [30, 128] on link "互助日報表" at bounding box center [30, 131] width 56 height 14
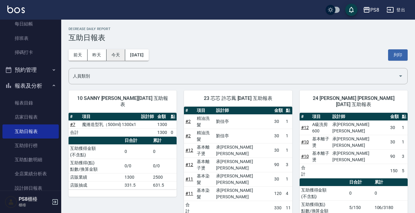
click at [111, 57] on button "今天" at bounding box center [116, 54] width 19 height 11
click at [100, 51] on button "昨天" at bounding box center [97, 54] width 19 height 11
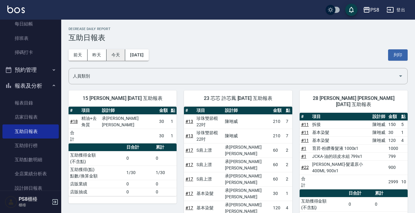
click at [119, 56] on button "今天" at bounding box center [116, 54] width 19 height 11
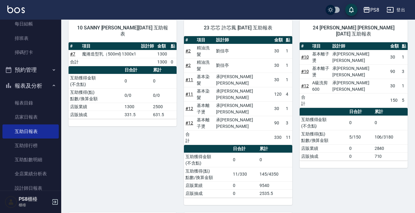
scroll to position [64, 0]
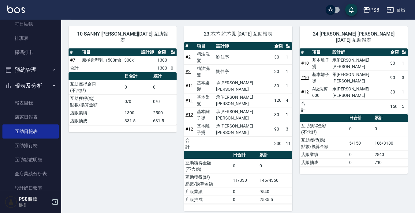
click at [13, 9] on img at bounding box center [15, 10] width 17 height 8
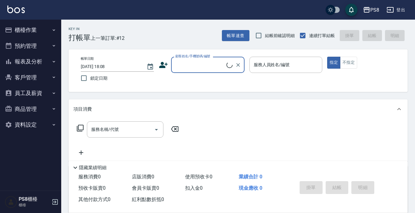
click at [186, 70] on input "顧客姓名/手機號碼/編號" at bounding box center [200, 64] width 53 height 11
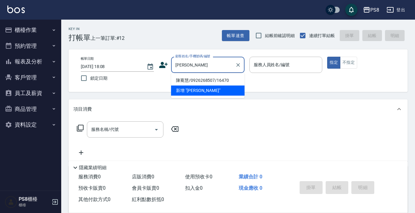
click at [204, 78] on li "陳騫慧/0926268507/16470" at bounding box center [208, 80] width 74 height 10
type input "陳騫慧/0926268507/16470"
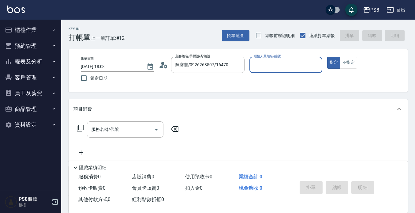
type input "佳亭-8"
click at [140, 129] on input "服務名稱/代號" at bounding box center [121, 129] width 62 height 11
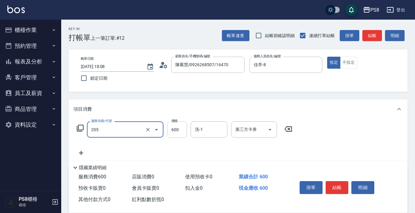
type input "A級洗剪600(205)"
click at [176, 135] on input "600" at bounding box center [177, 129] width 20 height 17
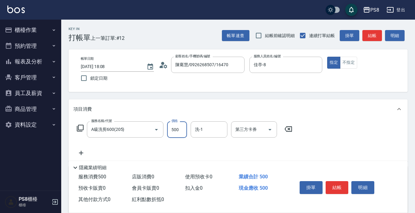
type input "500"
click at [340, 187] on button "結帳" at bounding box center [337, 187] width 23 height 13
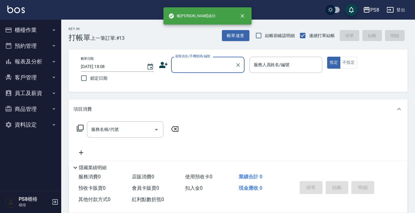
click at [187, 70] on input "顧客姓名/手機號碼/編號" at bounding box center [203, 64] width 59 height 11
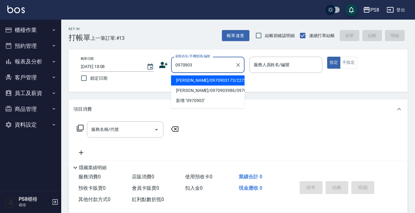
click at [191, 81] on li "[PERSON_NAME]/0970903173/22724" at bounding box center [208, 80] width 74 height 10
type input "[PERSON_NAME]/0970903173/22724"
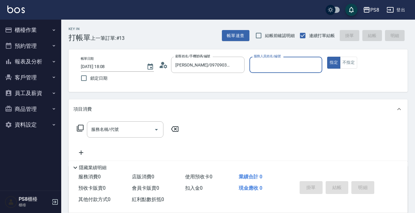
type input "佳亭-8"
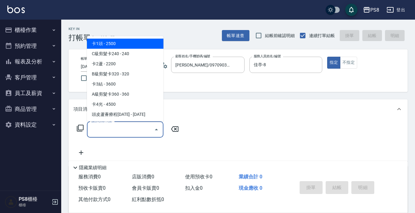
click at [125, 126] on input "服務名稱/代號" at bounding box center [121, 129] width 62 height 11
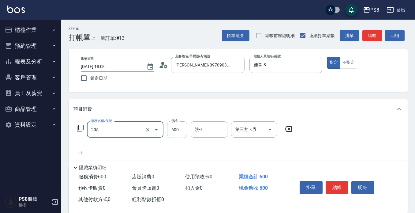
type input "A級洗剪600(205)"
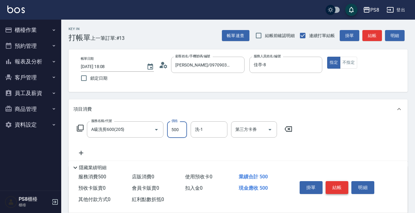
type input "500"
click at [336, 185] on button "結帳" at bounding box center [337, 187] width 23 height 13
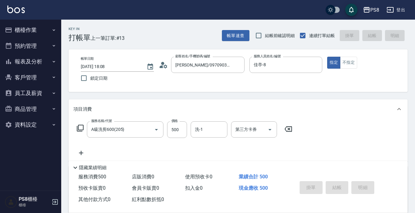
type input "[DATE] 18:09"
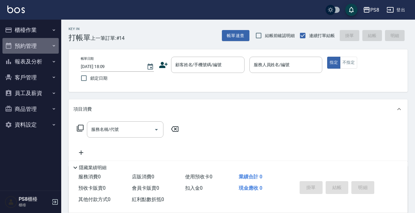
drag, startPoint x: 23, startPoint y: 52, endPoint x: 26, endPoint y: 61, distance: 9.4
click at [23, 57] on ul "櫃檯作業 打帳單 帳單列表 掛單列表 座位開單 營業儀表板 現金收支登錄 材料自購登錄 每日結帳 排班表 掃碼打卡 預約管理 預約管理 單日預約紀錄 單週預約…" at bounding box center [30, 77] width 56 height 115
click at [26, 62] on button "報表及分析" at bounding box center [30, 62] width 56 height 16
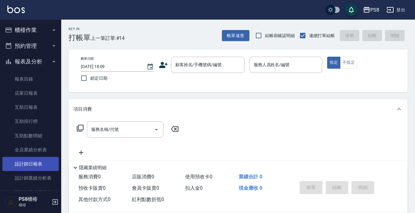
click at [32, 163] on link "設計師日報表" at bounding box center [30, 164] width 56 height 14
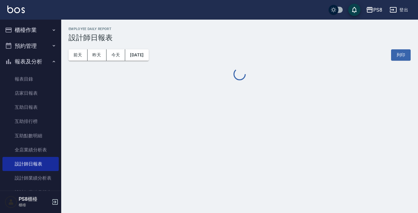
click at [35, 59] on button "報表及分析" at bounding box center [30, 62] width 56 height 16
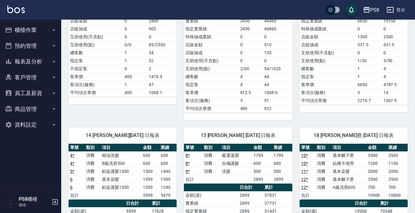
scroll to position [214, 0]
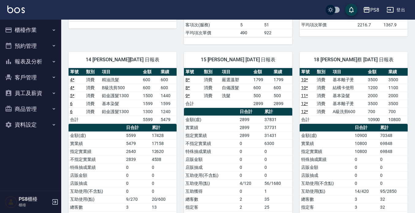
click at [24, 66] on button "報表及分析" at bounding box center [30, 62] width 56 height 16
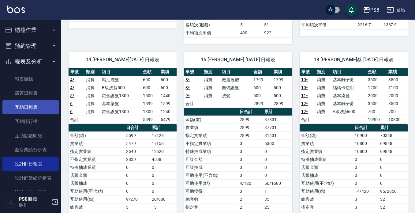
click at [29, 108] on link "互助日報表" at bounding box center [30, 107] width 56 height 14
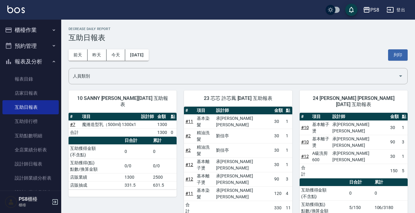
click at [40, 29] on button "櫃檯作業" at bounding box center [30, 30] width 56 height 16
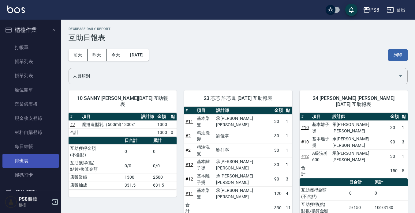
click at [23, 156] on link "排班表" at bounding box center [30, 161] width 56 height 14
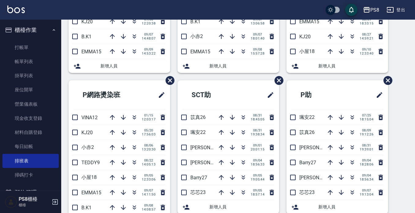
scroll to position [170, 0]
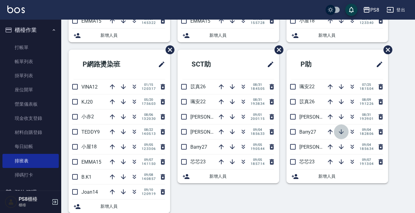
click at [339, 133] on icon "button" at bounding box center [341, 131] width 5 height 5
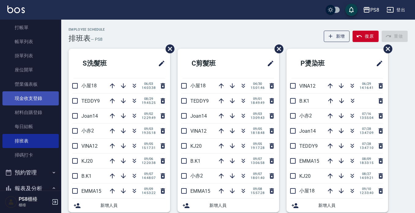
scroll to position [31, 0]
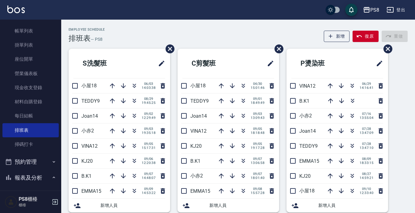
click at [31, 178] on button "報表及分析" at bounding box center [30, 178] width 56 height 16
click at [40, 172] on button "報表及分析" at bounding box center [30, 178] width 56 height 16
click at [40, 175] on button "報表及分析" at bounding box center [30, 178] width 56 height 16
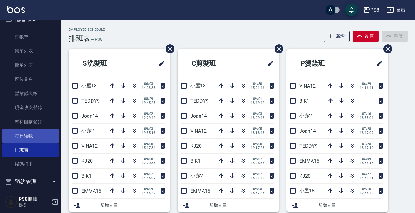
scroll to position [0, 0]
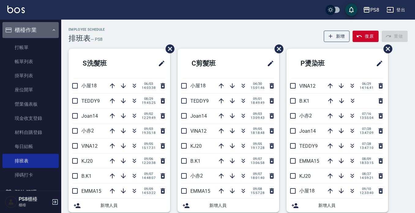
click at [48, 26] on button "櫃檯作業" at bounding box center [30, 30] width 56 height 16
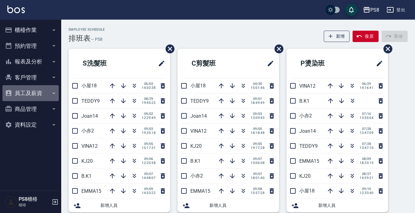
click at [41, 95] on button "員工及薪資" at bounding box center [30, 93] width 56 height 16
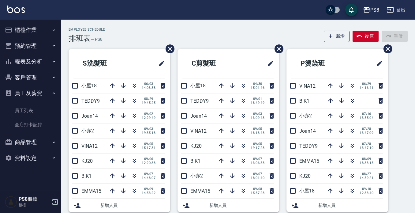
click at [43, 72] on button "客戶管理" at bounding box center [30, 78] width 56 height 16
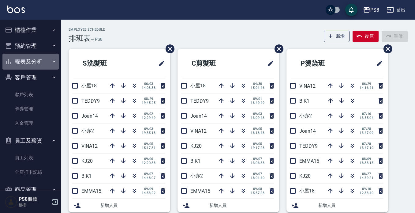
click at [43, 61] on button "報表及分析" at bounding box center [30, 62] width 56 height 16
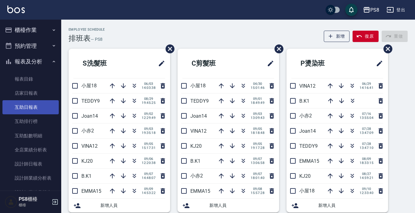
click at [38, 106] on link "互助日報表" at bounding box center [30, 107] width 56 height 14
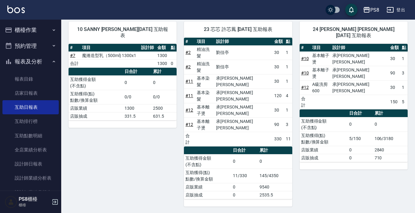
scroll to position [156, 0]
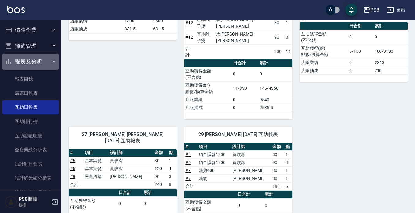
click at [36, 64] on button "報表及分析" at bounding box center [30, 62] width 56 height 16
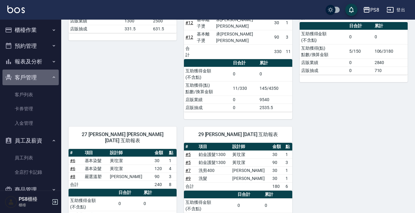
click at [42, 78] on button "客戶管理" at bounding box center [30, 78] width 56 height 16
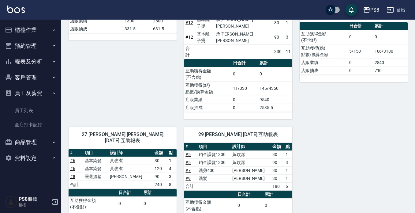
click at [41, 90] on button "員工及薪資" at bounding box center [30, 93] width 56 height 16
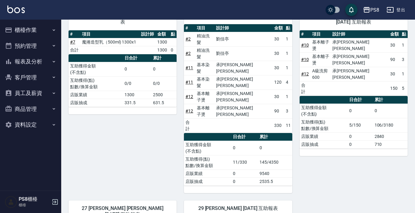
scroll to position [3, 0]
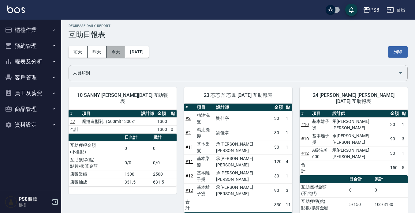
click at [115, 49] on button "今天" at bounding box center [116, 51] width 19 height 11
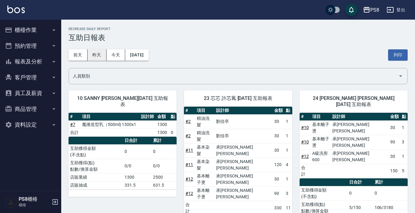
click at [94, 55] on button "昨天" at bounding box center [97, 54] width 19 height 11
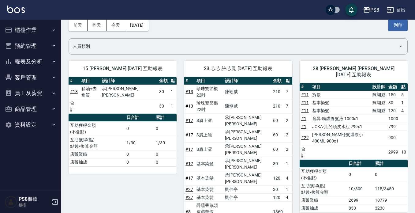
scroll to position [29, 0]
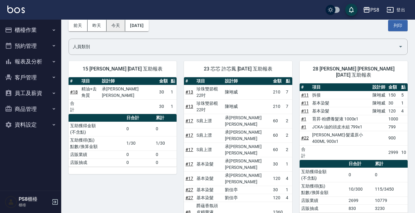
click at [110, 26] on button "今天" at bounding box center [116, 25] width 19 height 11
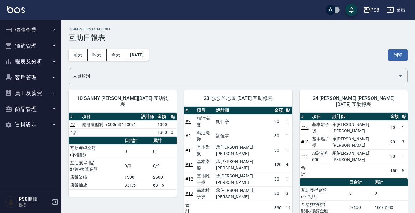
click at [36, 31] on button "櫃檯作業" at bounding box center [30, 30] width 56 height 16
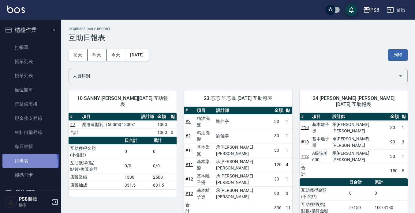
click at [27, 163] on link "排班表" at bounding box center [30, 161] width 56 height 14
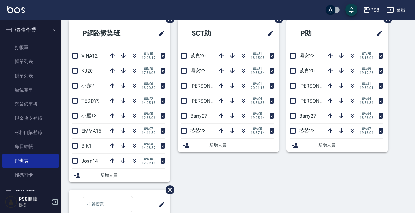
scroll to position [170, 0]
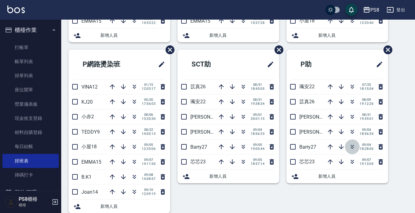
click at [349, 148] on icon "button" at bounding box center [352, 146] width 7 height 7
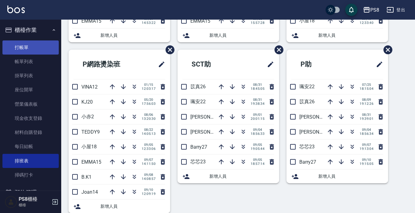
click at [42, 46] on link "打帳單" at bounding box center [30, 47] width 56 height 14
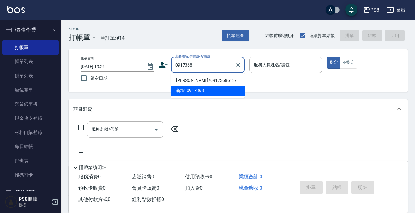
click at [193, 80] on li "[PERSON_NAME]/0917368613/" at bounding box center [208, 80] width 74 height 10
type input "[PERSON_NAME]/0917368613/"
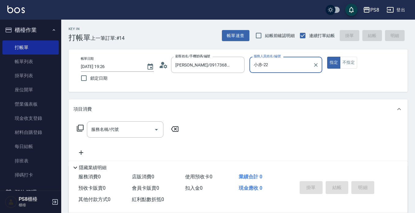
type input "小赤-22"
click at [327, 57] on button "指定" at bounding box center [333, 63] width 13 height 12
type button "true"
type input "小赤-2"
click at [127, 120] on div "服務名稱/代號 服務名稱/代號" at bounding box center [238, 140] width 339 height 42
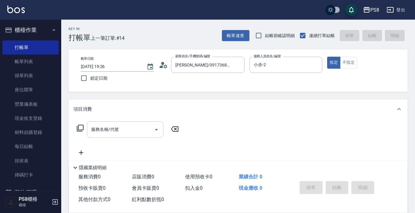
click at [112, 123] on div "服務名稱/代號" at bounding box center [125, 129] width 77 height 16
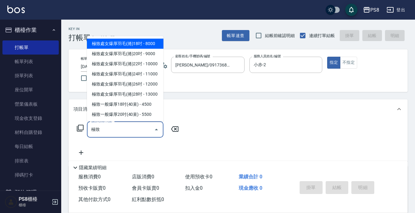
type input "及"
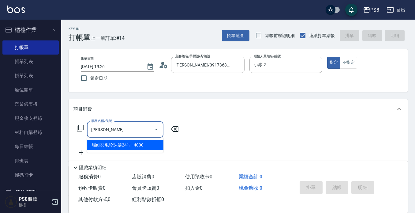
click at [119, 133] on input "[PERSON_NAME]" at bounding box center [121, 129] width 62 height 11
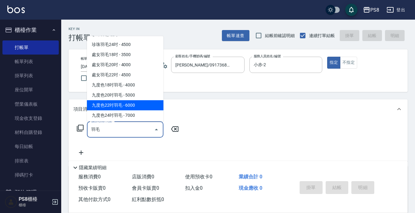
scroll to position [96, 0]
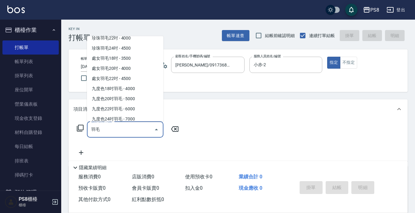
click at [126, 33] on span "珍珠羽毛20吋 - 3500" at bounding box center [125, 28] width 77 height 10
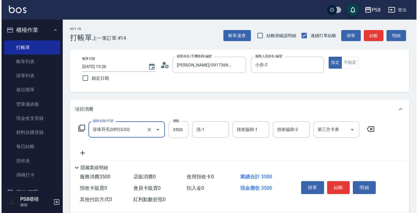
scroll to position [31, 0]
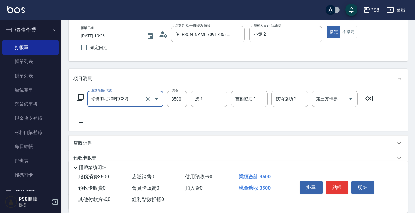
type input "珍珠羽毛20吋(G32)"
click at [79, 122] on icon at bounding box center [81, 122] width 15 height 7
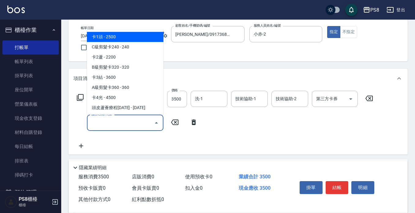
click at [112, 123] on input "服務名稱/代號" at bounding box center [121, 122] width 62 height 11
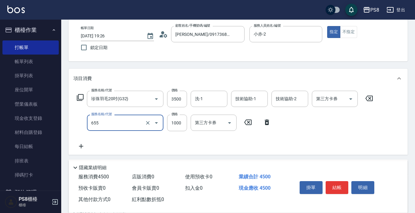
type input "拆接(655)"
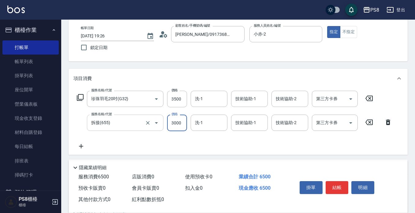
type input "3000"
click at [180, 104] on input "3500" at bounding box center [177, 99] width 20 height 17
click at [180, 103] on input "3500" at bounding box center [177, 99] width 20 height 17
type input "4000"
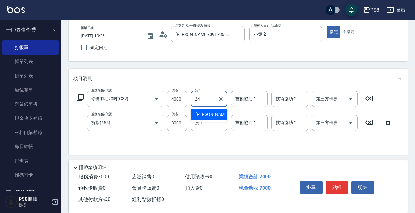
type input "[PERSON_NAME]-24"
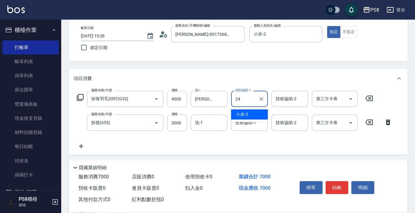
type input "[PERSON_NAME]-24"
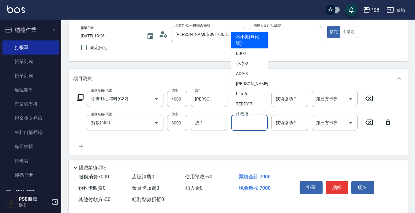
click at [237, 124] on input "技術協助-1" at bounding box center [249, 122] width 31 height 11
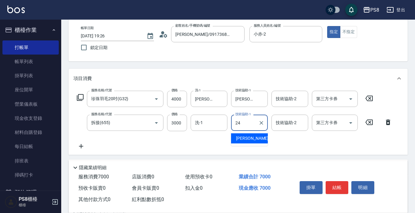
type input "[PERSON_NAME]-24"
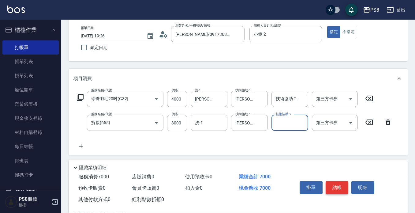
click at [342, 185] on button "結帳" at bounding box center [337, 187] width 23 height 13
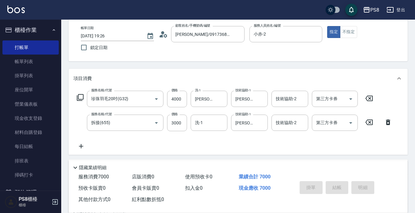
type input "[DATE] 19:27"
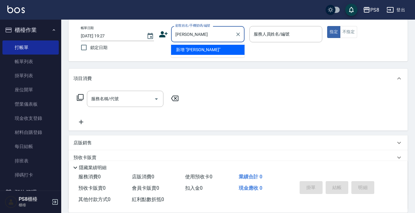
click at [216, 50] on li "新增 "[PERSON_NAME]"" at bounding box center [208, 50] width 74 height 10
type input "[PERSON_NAME]"
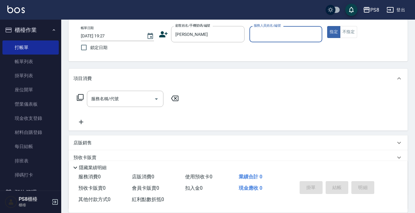
click at [162, 35] on icon at bounding box center [163, 34] width 9 height 6
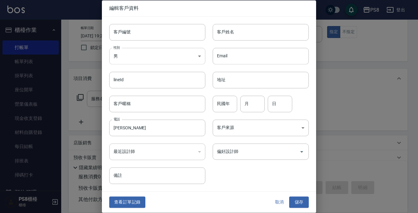
type input "[PERSON_NAME]"
click at [135, 32] on input "客戶編號" at bounding box center [157, 32] width 96 height 17
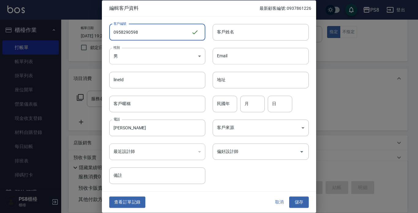
drag, startPoint x: 152, startPoint y: 33, endPoint x: 103, endPoint y: 32, distance: 48.4
click at [103, 32] on div "客戶編號 0958290598 ​ 客戶編號" at bounding box center [154, 29] width 104 height 24
type input "0958290598"
click at [236, 35] on input "客戶姓名" at bounding box center [261, 32] width 96 height 17
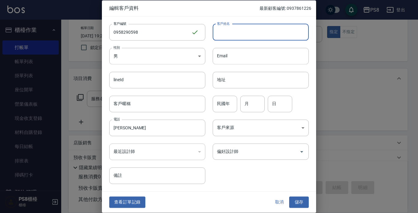
paste input "0958290598"
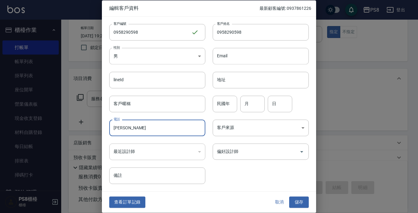
drag, startPoint x: 160, startPoint y: 132, endPoint x: 81, endPoint y: 130, distance: 79.4
click at [81, 130] on div "編輯客戶資料 最新顧客編號: 0937861226 客戶編號 0958290598 ​ 客戶編號 客戶姓名 0958290598 客戶姓名 性別 男 [DEM…" at bounding box center [209, 106] width 418 height 213
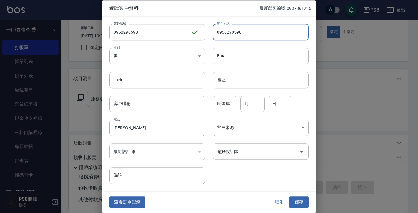
click at [238, 39] on input "0958290598" at bounding box center [261, 32] width 96 height 17
click at [244, 35] on input "0958290598" at bounding box center [261, 32] width 96 height 17
paste input "[PERSON_NAME]"
type input "0958290598[PERSON_NAME]"
drag, startPoint x: 142, startPoint y: 126, endPoint x: 53, endPoint y: 120, distance: 89.6
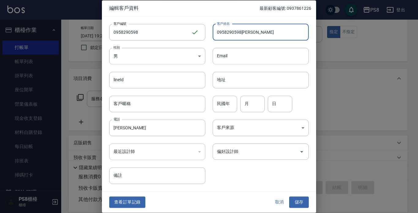
click at [53, 120] on div "編輯客戶資料 最新顧客編號: 0937861226 客戶編號 0958290598 ​ 客戶編號 客戶姓名 0958290598[PERSON_NAME] 客…" at bounding box center [209, 106] width 418 height 213
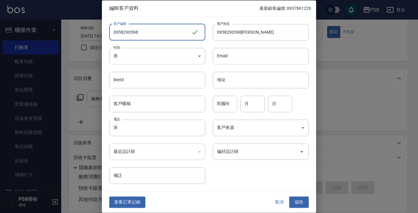
drag, startPoint x: 162, startPoint y: 30, endPoint x: 89, endPoint y: 41, distance: 74.6
click at [89, 41] on div "編輯客戶資料 最新顧客編號: 0937861226 客戶編號 0958290598 ​ 客戶編號 客戶姓名 0958290598[PERSON_NAME] 客…" at bounding box center [209, 106] width 418 height 213
click at [130, 129] on input "宋" at bounding box center [157, 127] width 96 height 17
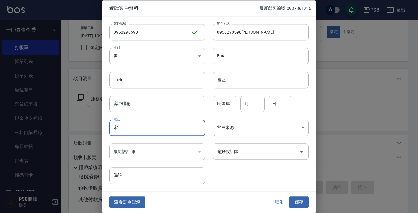
paste input "0958290598"
click at [119, 127] on input "宋0958290598" at bounding box center [157, 127] width 96 height 17
type input "0958290598"
click at [219, 104] on input "民國年" at bounding box center [225, 104] width 25 height 17
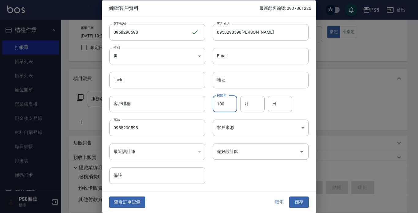
type input "100"
type input "02"
type input "06"
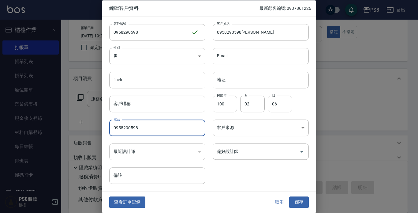
click at [277, 143] on div "偏好設計師 偏好設計師" at bounding box center [258, 148] width 104 height 24
click at [275, 149] on input "偏好設計師" at bounding box center [256, 151] width 81 height 11
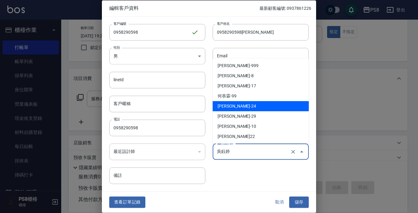
drag, startPoint x: 280, startPoint y: 155, endPoint x: 206, endPoint y: 157, distance: 74.5
click at [206, 157] on div "偏好設計師 [PERSON_NAME] 偏好設計師" at bounding box center [258, 148] width 104 height 24
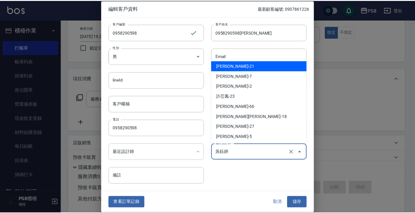
scroll to position [92, 0]
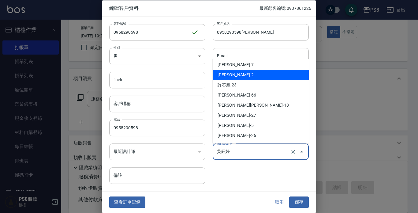
click at [237, 78] on li "[PERSON_NAME]-2" at bounding box center [261, 75] width 96 height 10
type input "陳翊威"
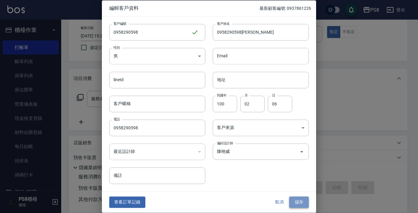
click at [293, 201] on button "儲存" at bounding box center [299, 202] width 20 height 11
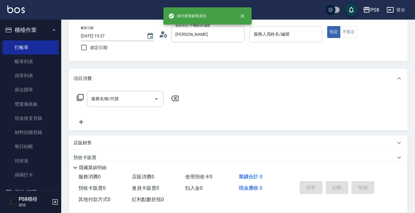
click at [269, 34] on input "服務人員姓名/編號" at bounding box center [286, 34] width 68 height 11
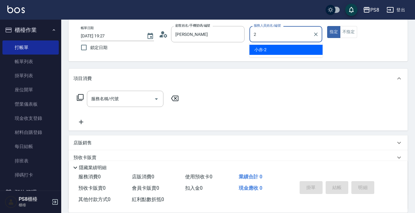
type input "小赤-2"
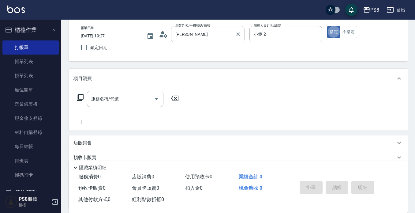
click at [173, 42] on div "[PERSON_NAME] 顧客姓名/手機號碼/編號" at bounding box center [208, 34] width 74 height 16
click at [196, 37] on input "[PERSON_NAME]" at bounding box center [203, 34] width 59 height 11
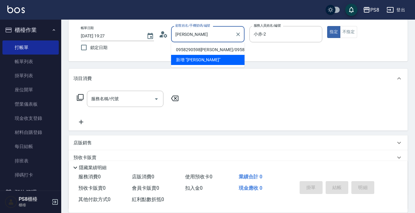
click at [194, 51] on li "0958290598[PERSON_NAME]/0958290598/0958290598" at bounding box center [208, 50] width 74 height 10
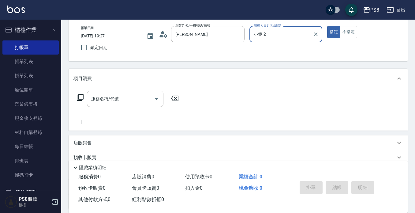
type input "0958290598[PERSON_NAME]/0958290598/0958290598"
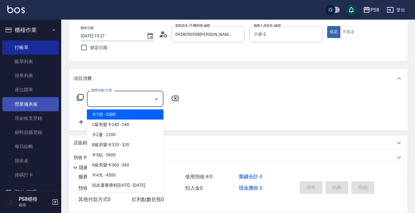
drag, startPoint x: 137, startPoint y: 98, endPoint x: 50, endPoint y: 104, distance: 86.6
click at [50, 104] on div "PS8 登出 櫃檯作業 打帳單 帳單列表 掛單列表 座位開單 營業儀表板 現金收支登錄 材料自購登錄 每日結帳 排班表 掃碼打卡 預約管理 預約管理 單日預約…" at bounding box center [207, 118] width 415 height 298
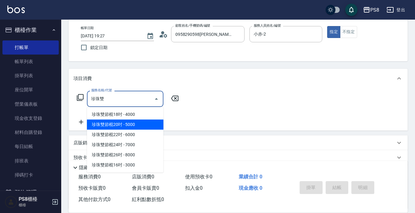
click at [124, 128] on span "珍珠雙節棍20吋 - 5000" at bounding box center [125, 124] width 77 height 10
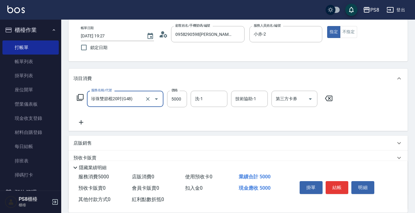
type input "珍珠雙節棍20吋(G48)"
click at [80, 120] on icon at bounding box center [81, 122] width 15 height 7
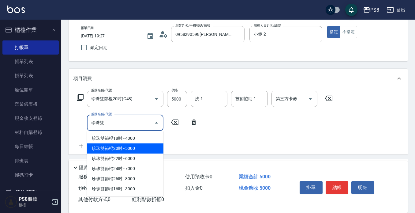
click at [135, 147] on span "珍珠雙節棍20吋 - 5000" at bounding box center [125, 148] width 77 height 10
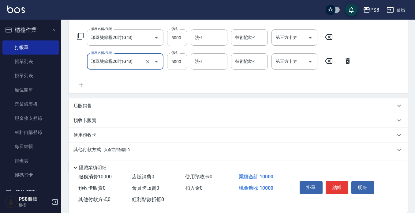
type input "珍珠雙節棍20吋(G48)"
click at [81, 85] on icon at bounding box center [81, 85] width 4 height 4
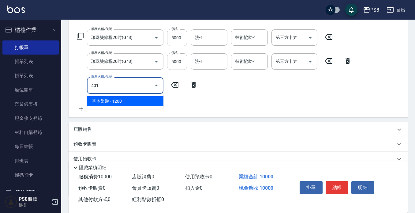
type input "基本染髮(401)"
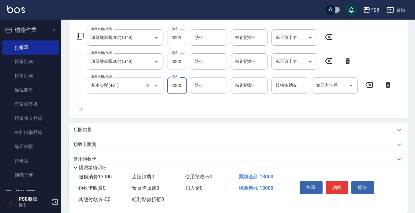
type input "3000"
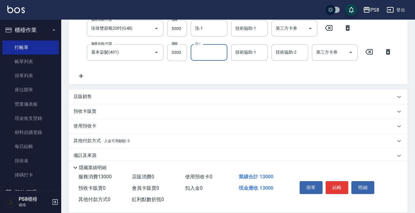
scroll to position [134, 0]
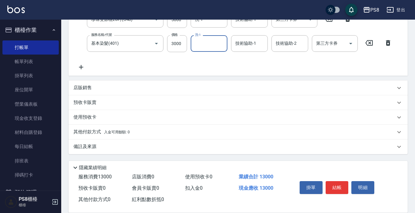
click at [108, 88] on div "店販銷售" at bounding box center [235, 88] width 322 height 6
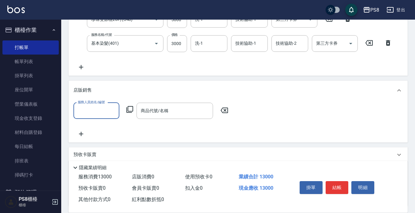
scroll to position [0, 0]
type input "小赤-2"
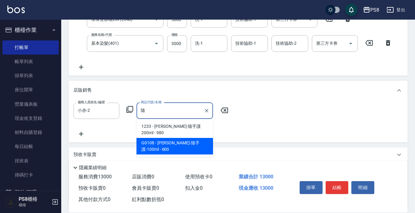
click at [189, 139] on span "G0108 - [PERSON_NAME]-隨手護-100ml - 600" at bounding box center [175, 146] width 77 height 17
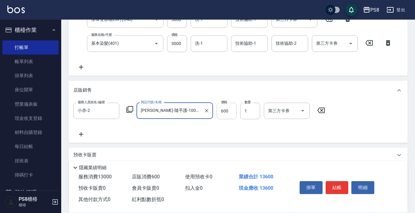
type input "[PERSON_NAME]-隨手護-100ml"
click at [229, 114] on input "600" at bounding box center [227, 111] width 20 height 17
click at [239, 70] on div "服務名稱/代號 珍珠雙節棍20吋(G48) 服務名稱/代號 價格 5000 價格 洗-1 洗-1 技術協助-1 技術協助-1 第三方卡券 第三方卡券 服務名稱…" at bounding box center [235, 28] width 323 height 83
click at [174, 44] on div "服務名稱/代號 珍珠雙節棍20吋(G48) 服務名稱/代號 價格 5000 價格 洗-1 洗-1 技術協助-1 技術協助-1 第三方卡券 第三方卡券 服務名稱…" at bounding box center [235, 28] width 323 height 83
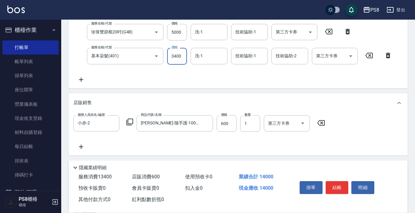
type input "3400"
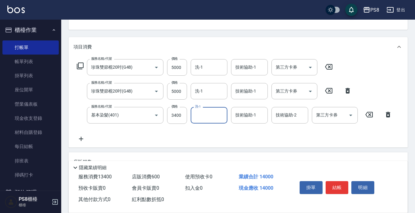
scroll to position [60, 0]
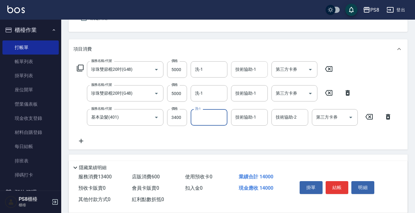
click at [258, 73] on input "技術協助-1" at bounding box center [249, 69] width 31 height 11
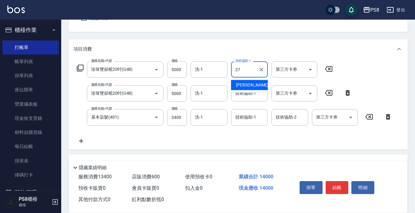
type input "[PERSON_NAME]-27"
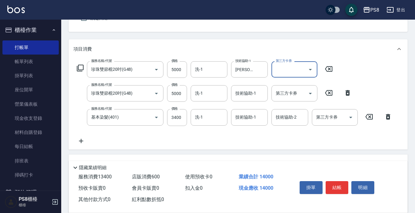
click at [248, 91] on div "技術協助-1 技術協助-1" at bounding box center [249, 93] width 37 height 16
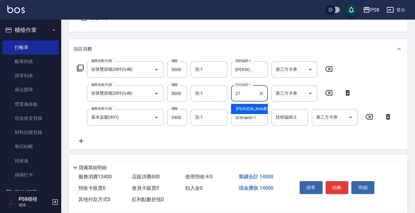
type input "2"
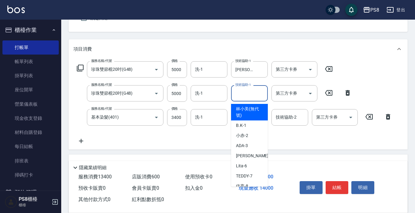
click at [205, 133] on div "服務名稱/代號 珍珠雙節棍20吋(G48) 服務名稱/代號 價格 5000 價格 洗-1 洗-1 技術協助-1 [PERSON_NAME]-27 技術協助-1…" at bounding box center [235, 102] width 323 height 83
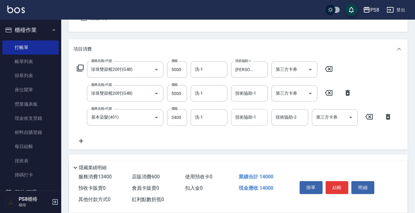
click at [243, 119] on input "技術協助-1" at bounding box center [249, 117] width 31 height 11
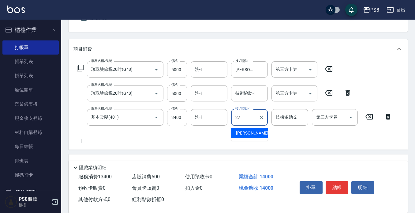
type input "[PERSON_NAME]-27"
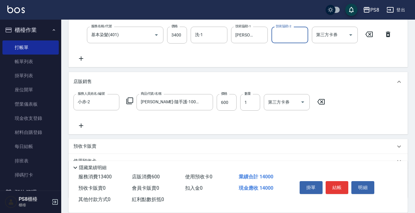
scroll to position [152, 0]
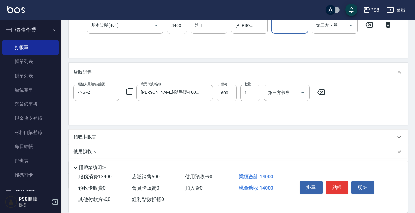
click at [330, 182] on button "結帳" at bounding box center [337, 187] width 23 height 13
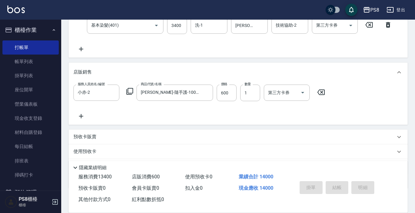
type input "[DATE] 19:30"
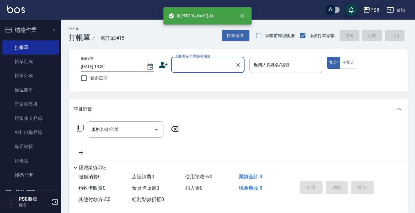
scroll to position [0, 0]
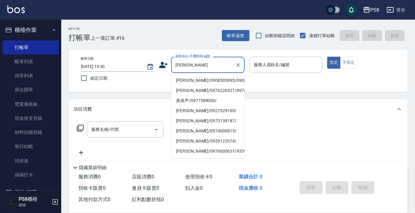
click at [213, 85] on li "[PERSON_NAME]/0908505095/0908505095" at bounding box center [208, 80] width 74 height 10
type input "[PERSON_NAME]/0908505095/0908505095"
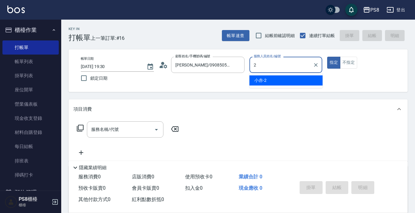
type input "小赤-2"
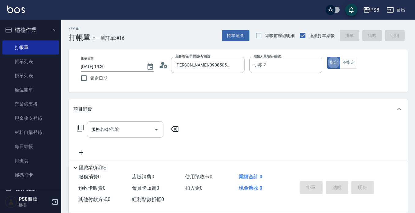
click at [130, 129] on input "服務名稱/代號" at bounding box center [121, 129] width 62 height 11
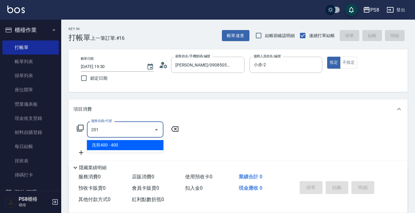
type input "洗剪400(201)"
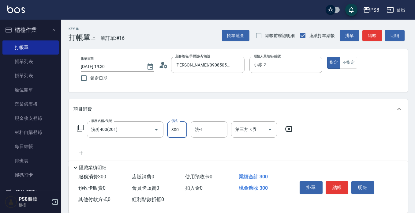
type input "300"
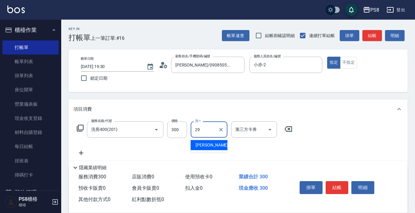
type input "[PERSON_NAME]-29"
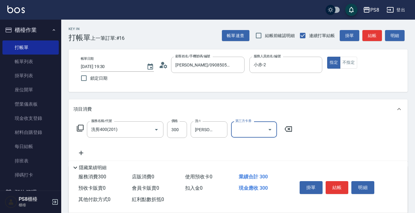
click at [329, 185] on button "結帳" at bounding box center [337, 187] width 23 height 13
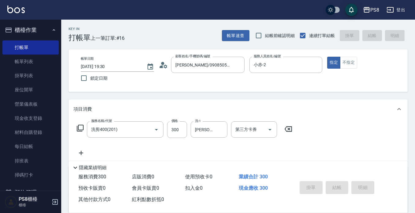
type input "[DATE] 19:31"
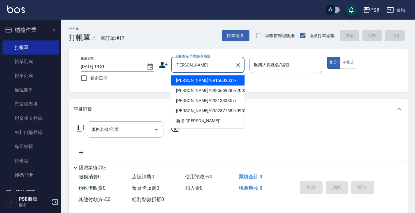
click at [241, 84] on li "[PERSON_NAME]/0915602833/" at bounding box center [208, 80] width 74 height 10
type input "[PERSON_NAME]/0915602833/"
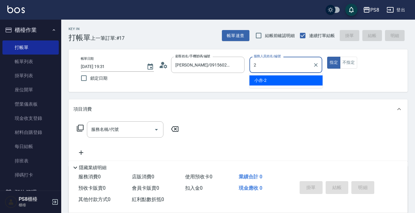
type input "小赤-2"
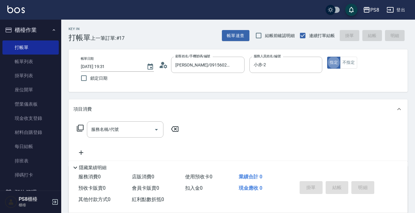
click at [108, 121] on div "服務名稱/代號 服務名稱/代號" at bounding box center [238, 140] width 339 height 42
click at [108, 126] on input "服務名稱/代號" at bounding box center [121, 129] width 62 height 11
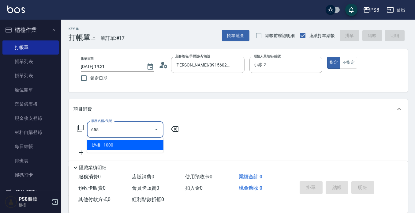
type input "拆接(655)"
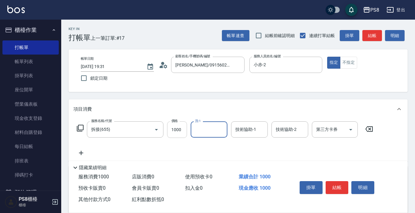
click at [178, 130] on input "1000" at bounding box center [177, 129] width 20 height 17
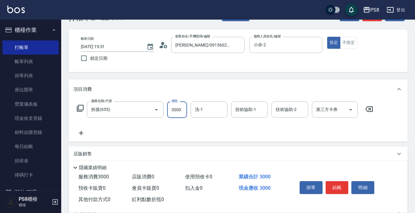
scroll to position [31, 0]
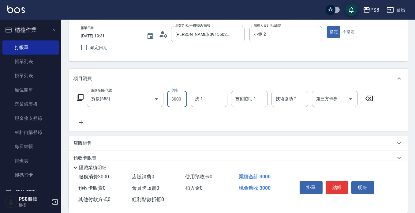
type input "3000"
click at [78, 120] on icon at bounding box center [81, 122] width 15 height 7
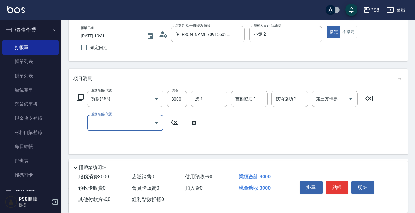
click at [103, 122] on input "服務名稱/代號" at bounding box center [121, 122] width 62 height 11
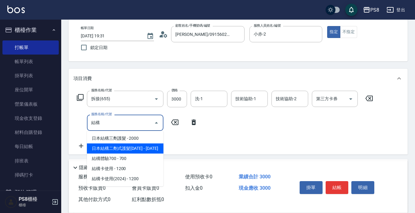
click at [134, 149] on span "日本結構二劑式護髮[DATE] - [DATE]" at bounding box center [125, 148] width 77 height 10
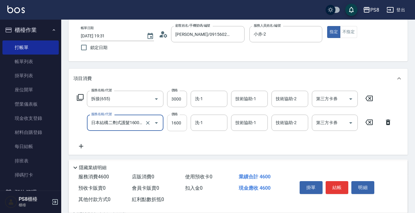
type input "日本結構二劑式護髮1600(904)"
click at [182, 127] on input "1600" at bounding box center [177, 123] width 20 height 17
type input "1500"
click at [176, 93] on input "3000" at bounding box center [177, 99] width 20 height 17
type input "2500"
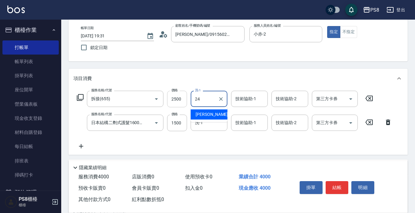
type input "[PERSON_NAME]-24"
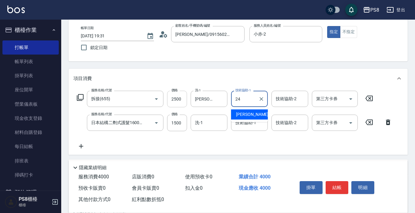
type input "[PERSON_NAME]-24"
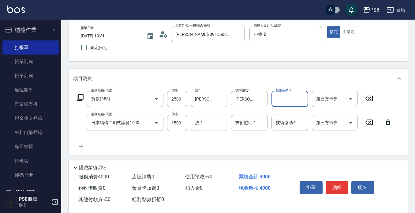
click at [195, 127] on input "洗-1" at bounding box center [209, 122] width 31 height 11
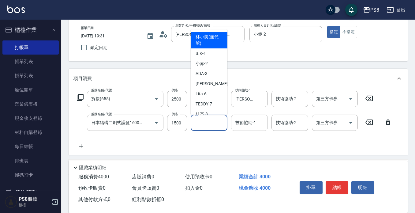
click at [265, 123] on div "技術協助-1" at bounding box center [249, 123] width 37 height 16
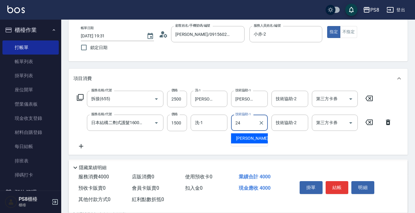
type input "[PERSON_NAME]-24"
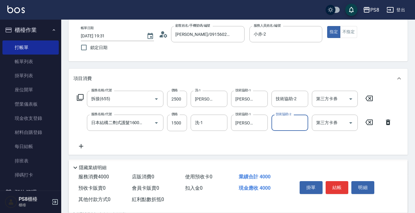
click at [339, 187] on button "結帳" at bounding box center [337, 187] width 23 height 13
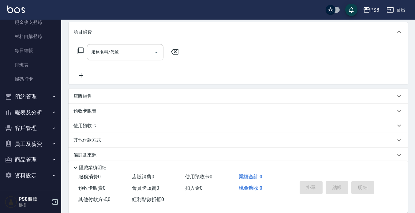
scroll to position [85, 0]
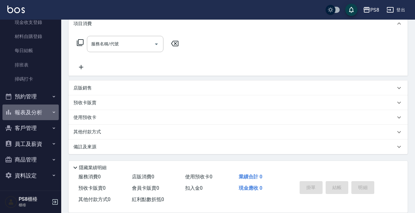
click at [40, 114] on button "報表及分析" at bounding box center [30, 112] width 56 height 16
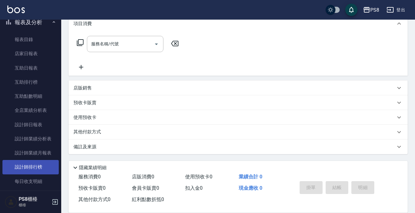
scroll to position [188, 0]
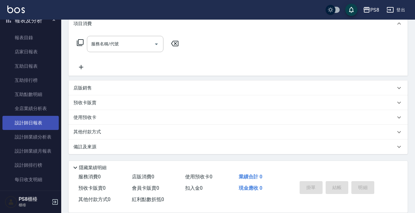
click at [43, 122] on link "設計師日報表" at bounding box center [30, 123] width 56 height 14
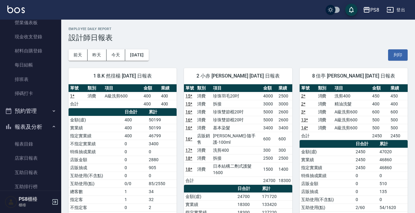
scroll to position [31, 0]
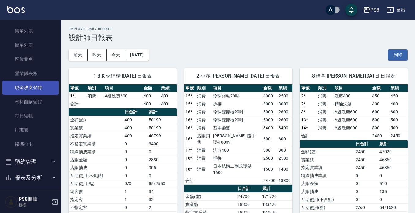
click at [40, 87] on link "現金收支登錄" at bounding box center [30, 88] width 56 height 14
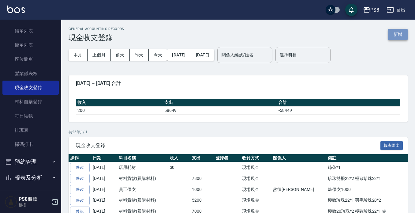
click at [400, 34] on button "新增" at bounding box center [398, 34] width 20 height 11
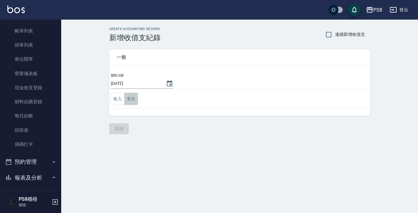
click at [136, 97] on button "支出" at bounding box center [131, 99] width 14 height 13
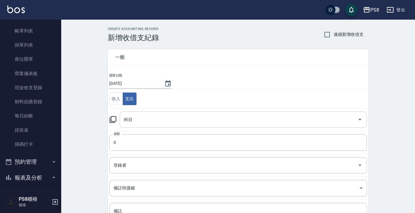
click at [143, 118] on input "科目" at bounding box center [239, 119] width 233 height 11
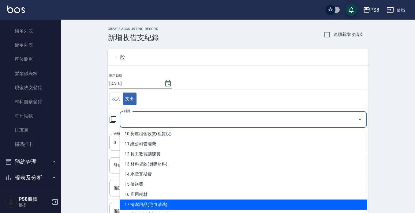
scroll to position [92, 0]
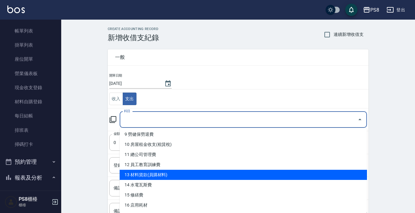
click at [168, 173] on li "13 材料貨款(員購材料)" at bounding box center [244, 175] width 248 height 10
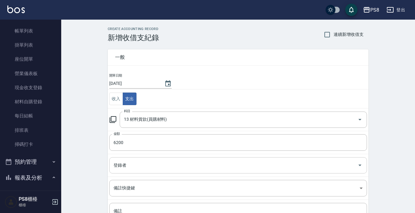
scroll to position [58, 0]
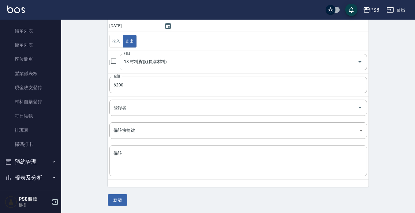
click at [160, 149] on div "x 備註" at bounding box center [238, 160] width 258 height 31
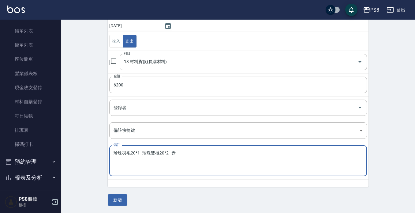
click at [115, 192] on div "一般 開單日期 [DATE] 收入 支出 科目 13 材料貨款(員購材料) 科目 金額 6200 金額 登錄者 登錄者 備註快捷鍵 ​ 備註快捷鍵 備註 珍珠…" at bounding box center [238, 94] width 261 height 221
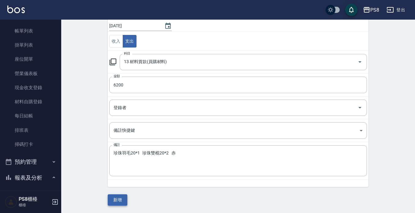
click at [116, 201] on button "新增" at bounding box center [118, 199] width 20 height 11
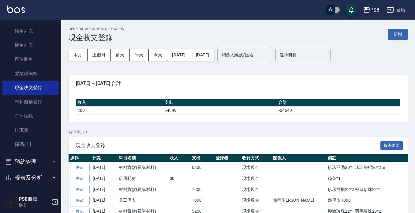
click at [19, 8] on img at bounding box center [15, 10] width 17 height 8
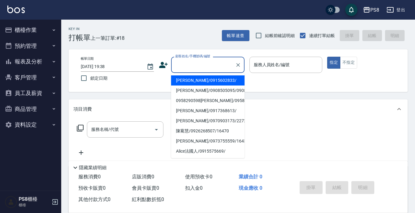
click at [193, 65] on input "顧客姓名/手機號碼/編號" at bounding box center [203, 64] width 59 height 11
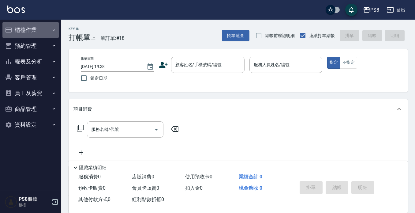
click at [43, 27] on button "櫃檯作業" at bounding box center [30, 30] width 56 height 16
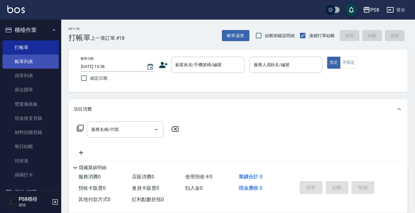
click at [36, 63] on link "帳單列表" at bounding box center [30, 62] width 56 height 14
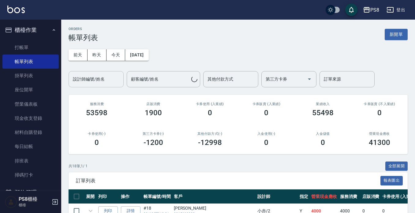
click at [106, 77] on input "設計師編號/姓名" at bounding box center [96, 79] width 50 height 11
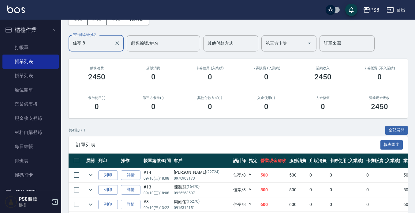
scroll to position [79, 0]
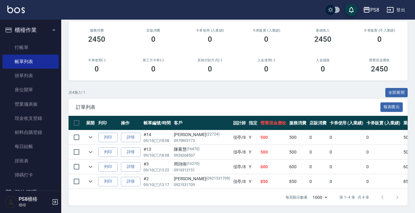
click at [13, 9] on img at bounding box center [15, 10] width 17 height 8
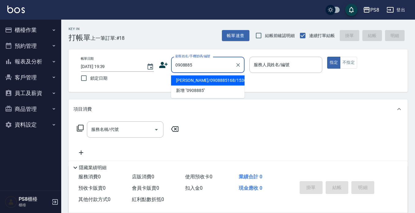
click at [192, 82] on li "[PERSON_NAME]/0908885168/15364" at bounding box center [208, 80] width 74 height 10
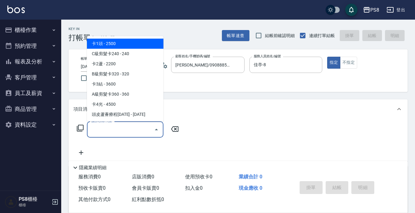
click at [124, 134] on input "服務名稱/代號" at bounding box center [121, 129] width 62 height 11
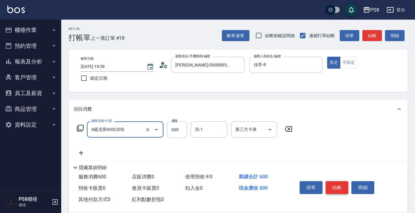
click at [342, 183] on button "結帳" at bounding box center [337, 187] width 23 height 13
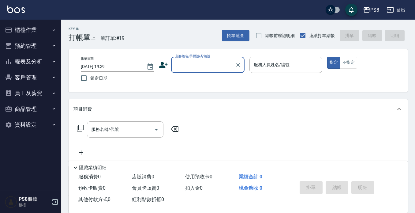
click at [186, 68] on input "顧客姓名/手機號碼/編號" at bounding box center [203, 64] width 59 height 11
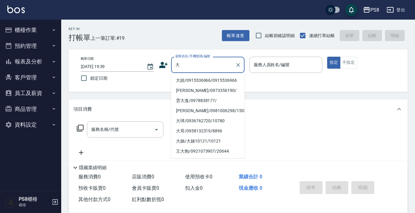
click at [192, 84] on li "大妞/0915536966/0915536966" at bounding box center [208, 80] width 74 height 10
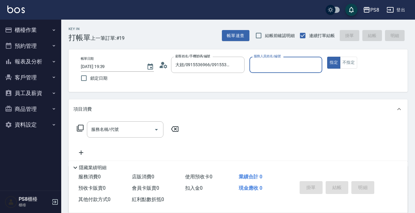
click at [278, 71] on div "服務人員姓名/編號" at bounding box center [286, 65] width 73 height 16
click at [133, 130] on input "服務名稱/代號" at bounding box center [121, 129] width 62 height 11
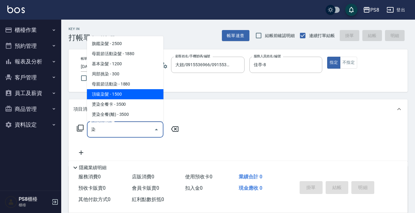
click at [123, 92] on span "頂級染髮 - 1500" at bounding box center [125, 94] width 77 height 10
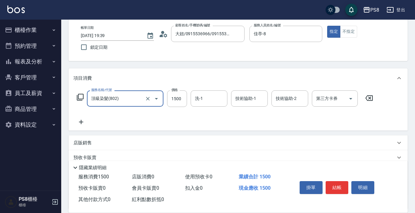
scroll to position [61, 0]
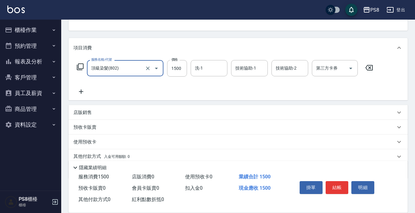
click at [78, 89] on icon at bounding box center [81, 91] width 15 height 7
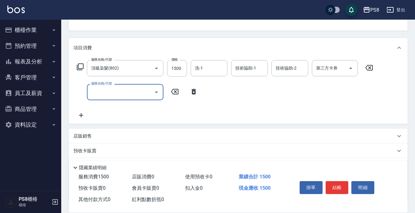
click at [115, 91] on input "服務名稱/代號" at bounding box center [121, 92] width 62 height 11
click at [114, 91] on input "柏" at bounding box center [121, 92] width 62 height 11
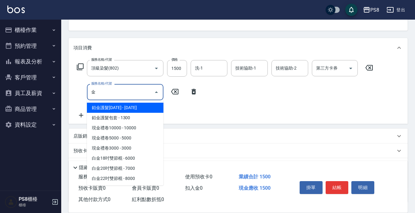
click at [116, 110] on span "鉑金護髮[DATE] - [DATE]" at bounding box center [125, 108] width 77 height 10
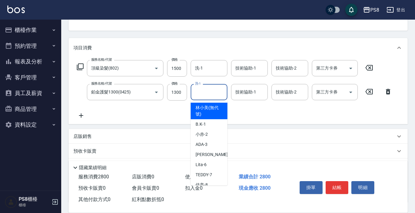
click at [204, 92] on input "洗-1" at bounding box center [209, 92] width 31 height 11
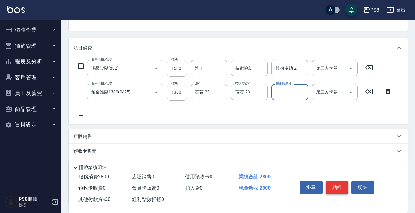
click at [335, 187] on button "結帳" at bounding box center [337, 187] width 23 height 13
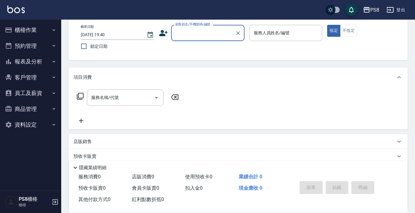
scroll to position [0, 0]
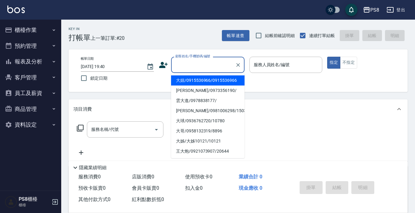
click at [181, 66] on input "顧客姓名/手機號碼/編號" at bounding box center [203, 64] width 59 height 11
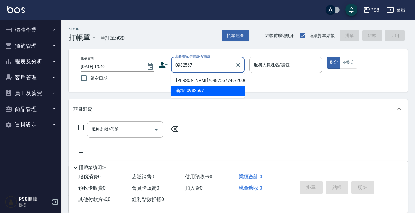
click at [196, 81] on li "[PERSON_NAME]/0982567746/20062" at bounding box center [208, 80] width 74 height 10
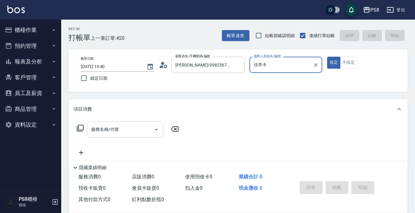
click at [133, 126] on input "服務名稱/代號" at bounding box center [121, 129] width 62 height 11
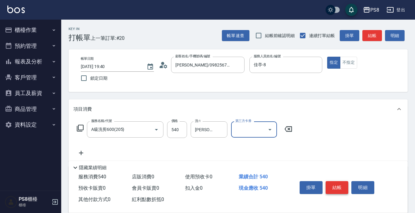
click at [342, 185] on button "結帳" at bounding box center [337, 187] width 23 height 13
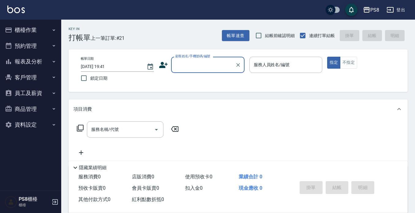
click at [35, 42] on button "預約管理" at bounding box center [30, 46] width 56 height 16
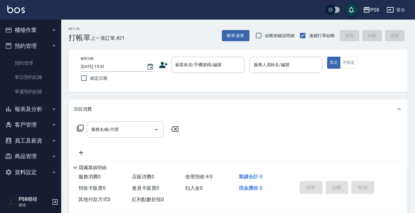
click at [37, 111] on button "報表及分析" at bounding box center [30, 109] width 56 height 16
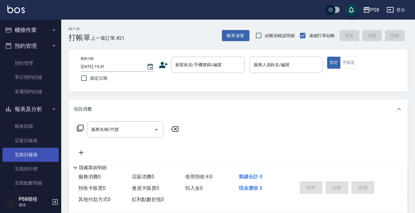
click at [33, 148] on link "互助日報表" at bounding box center [30, 155] width 56 height 14
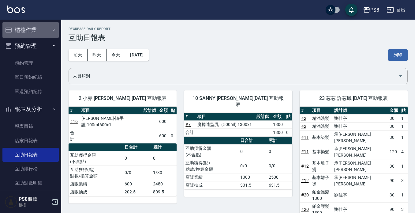
click at [31, 26] on button "櫃檯作業" at bounding box center [30, 30] width 56 height 16
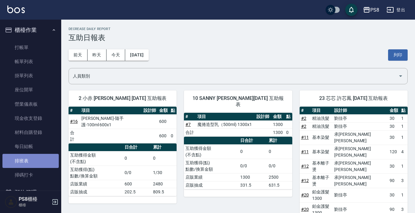
click at [42, 160] on link "排班表" at bounding box center [30, 161] width 56 height 14
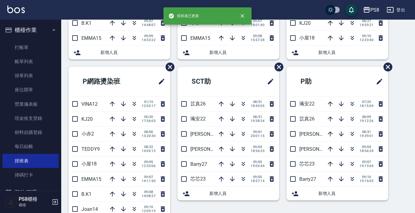
scroll to position [153, 0]
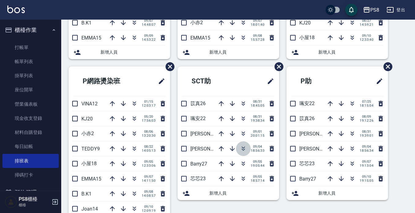
click at [243, 148] on icon "button" at bounding box center [243, 148] width 7 height 7
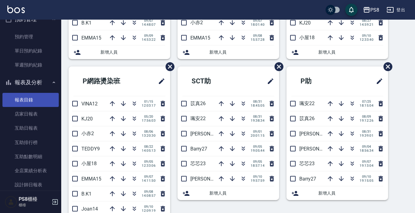
scroll to position [184, 0]
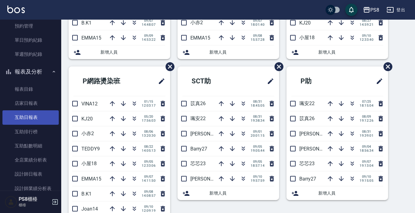
click at [32, 111] on link "互助日報表" at bounding box center [30, 117] width 56 height 14
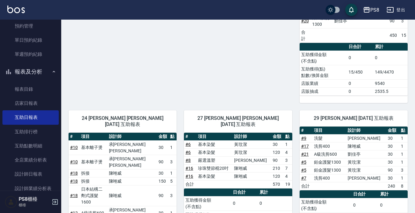
scroll to position [212, 0]
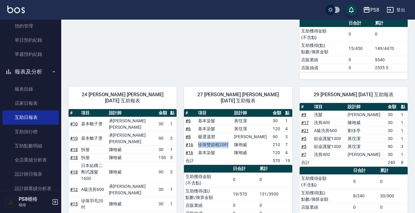
drag, startPoint x: 202, startPoint y: 92, endPoint x: 232, endPoint y: 92, distance: 30.0
click at [232, 141] on td "珍珠雙節棍20吋" at bounding box center [215, 145] width 36 height 8
click at [190, 142] on link "# 16" at bounding box center [190, 144] width 8 height 5
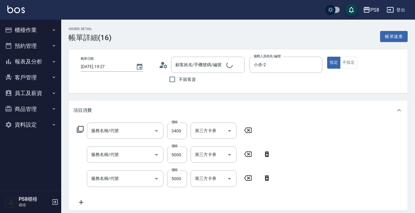
type input "2025/09/10 19:27"
type input "小赤-2"
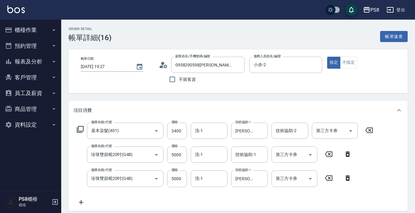
type input "0958290598[PERSON_NAME]/0958290598/0958290598"
type input "基本染髮(401)"
type input "珍珠雙節棍20吋(G48)"
type input "[PERSON_NAME]-隨手護-100ml"
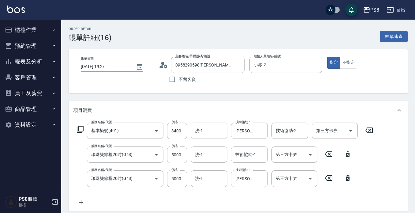
click at [204, 132] on input "洗-1" at bounding box center [209, 130] width 31 height 11
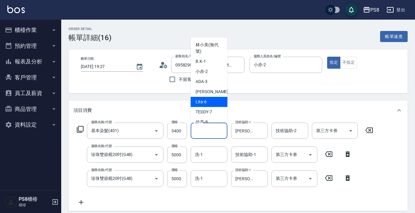
scroll to position [184, 0]
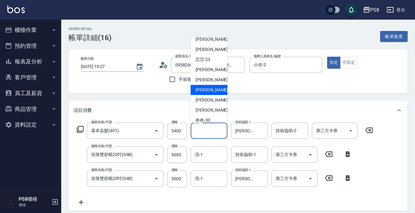
click at [206, 90] on span "Barry -27" at bounding box center [215, 90] width 39 height 6
type input "[PERSON_NAME]-27"
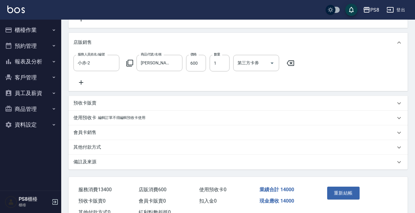
scroll to position [211, 0]
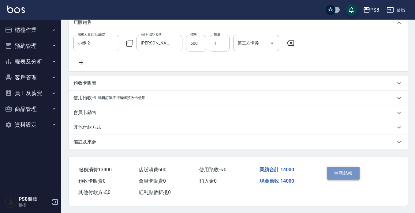
click at [344, 167] on button "重新結帳" at bounding box center [343, 173] width 32 height 13
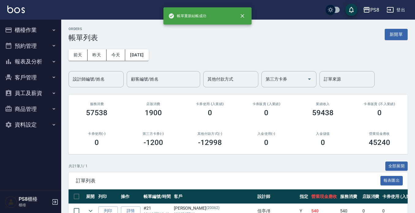
scroll to position [121, 0]
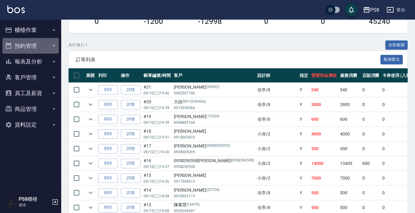
click at [35, 47] on button "預約管理" at bounding box center [30, 46] width 56 height 16
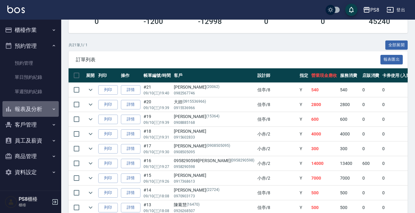
click at [32, 107] on button "報表及分析" at bounding box center [30, 109] width 56 height 16
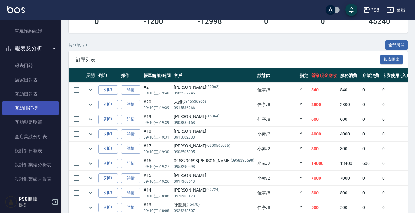
scroll to position [61, 0]
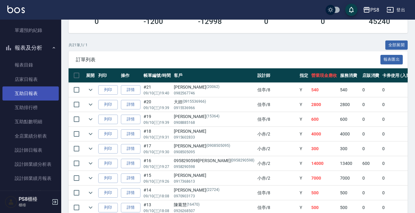
click at [39, 90] on link "互助日報表" at bounding box center [30, 93] width 56 height 14
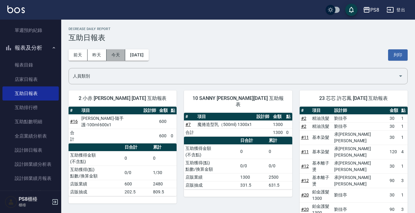
click at [111, 57] on button "今天" at bounding box center [116, 54] width 19 height 11
click at [99, 54] on button "昨天" at bounding box center [97, 54] width 19 height 11
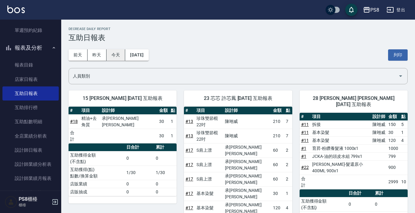
click at [107, 57] on button "今天" at bounding box center [116, 54] width 19 height 11
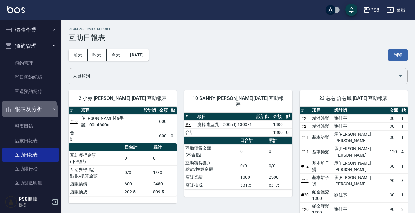
drag, startPoint x: 26, startPoint y: 112, endPoint x: 28, endPoint y: 107, distance: 6.3
click at [26, 112] on button "報表及分析" at bounding box center [30, 109] width 56 height 16
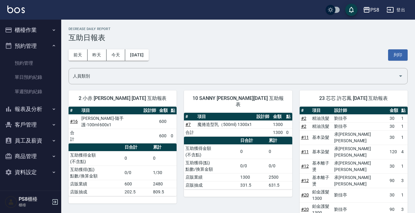
click at [47, 40] on button "預約管理" at bounding box center [30, 46] width 56 height 16
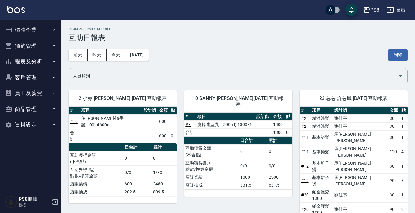
click at [47, 29] on button "櫃檯作業" at bounding box center [30, 30] width 56 height 16
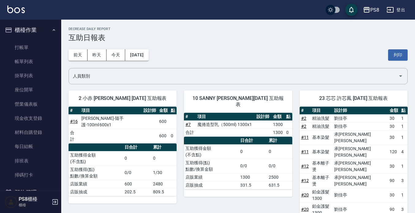
click at [44, 23] on button "櫃檯作業" at bounding box center [30, 30] width 56 height 16
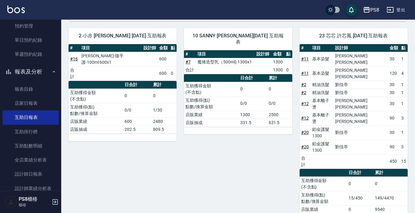
scroll to position [28, 0]
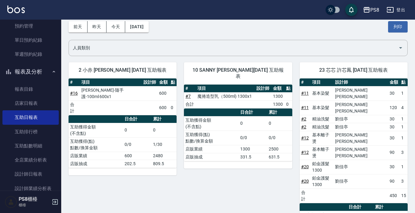
click at [32, 65] on button "報表及分析" at bounding box center [30, 72] width 56 height 16
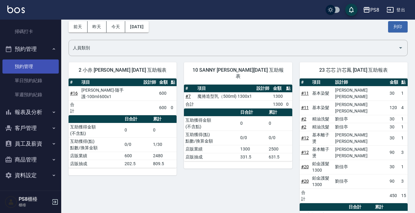
scroll to position [143, 0]
click at [37, 46] on button "預約管理" at bounding box center [30, 49] width 56 height 16
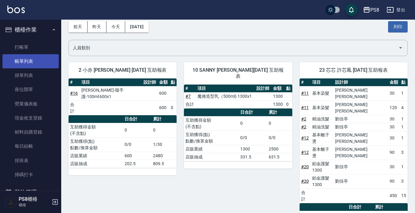
scroll to position [0, 0]
click at [32, 63] on link "帳單列表" at bounding box center [30, 62] width 56 height 14
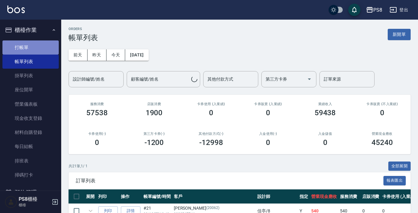
click at [34, 49] on link "打帳單" at bounding box center [30, 47] width 56 height 14
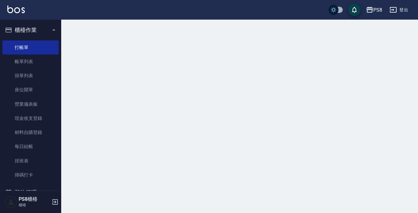
click at [28, 28] on button "櫃檯作業" at bounding box center [30, 30] width 56 height 16
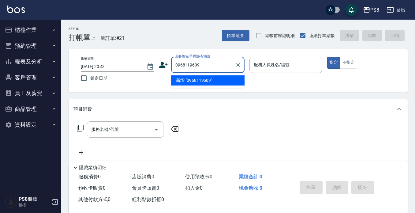
drag, startPoint x: 208, startPoint y: 62, endPoint x: 176, endPoint y: 64, distance: 31.6
click at [176, 64] on input "0968119609" at bounding box center [203, 64] width 59 height 11
type input "0968119609"
click at [163, 63] on icon at bounding box center [163, 65] width 9 height 6
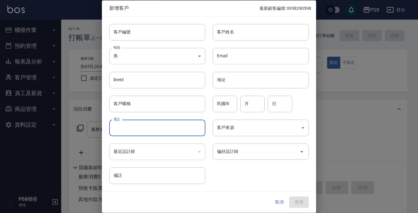
click at [143, 127] on input "電話" at bounding box center [157, 127] width 96 height 17
paste input "0968119609"
type input "0968119609"
click at [142, 57] on body "PS8 登出 櫃檯作業 打帳單 帳單列表 掛單列表 座位開單 營業儀表板 現金收支登錄 材料自購登錄 每日結帳 排班表 掃碼打卡 預約管理 預約管理 單日預約…" at bounding box center [209, 149] width 418 height 298
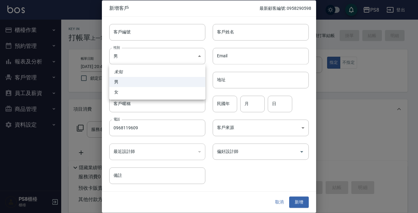
click at [141, 90] on li "女" at bounding box center [157, 92] width 96 height 10
type input "[DEMOGRAPHIC_DATA]"
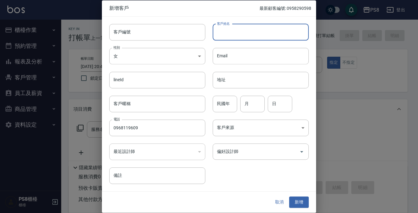
click at [232, 29] on input "客戶姓名" at bounding box center [261, 32] width 96 height 17
type input "ㄇ"
type input "a"
type input "＿"
type input "Angel"
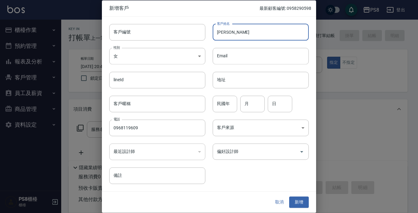
click at [221, 105] on input "民國年" at bounding box center [225, 104] width 25 height 17
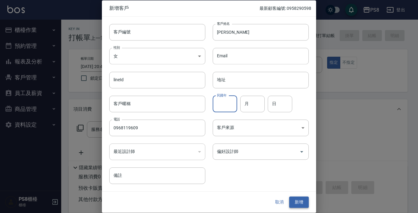
click at [300, 203] on button "新增" at bounding box center [299, 202] width 20 height 11
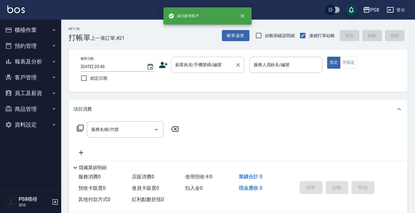
click at [191, 63] on input "顧客姓名/手機號碼/編號" at bounding box center [203, 64] width 59 height 11
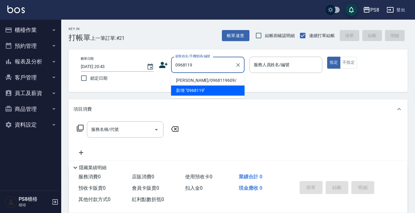
click at [198, 78] on li "Angel/0968119609/" at bounding box center [208, 80] width 74 height 10
type input "Angel/0968119609/"
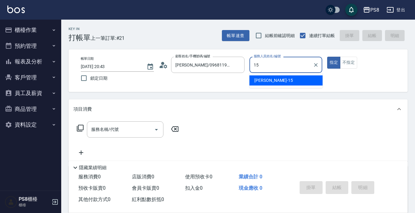
type input "EMMA-15"
type button "true"
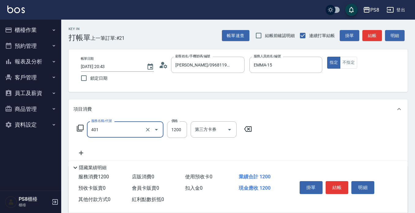
type input "基本染髮(401)"
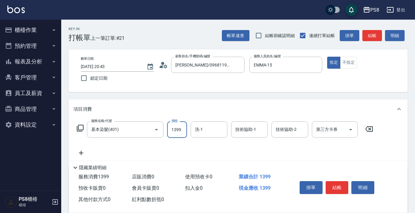
drag, startPoint x: 182, startPoint y: 127, endPoint x: 165, endPoint y: 127, distance: 16.8
click at [165, 127] on div "服務名稱/代號 基本染髮(401) 服務名稱/代號 價格 1399 價格 洗-1 洗-1 技術協助-1 技術協助-1 技術協助-2 技術協助-2 第三方卡券 …" at bounding box center [226, 129] width 304 height 17
type input "1799"
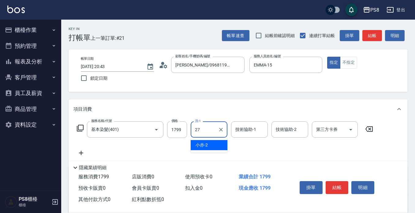
type input "[PERSON_NAME]-27"
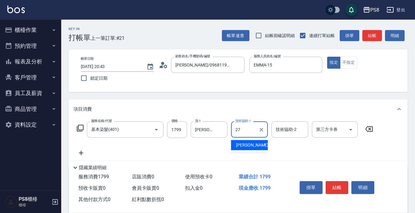
type input "[PERSON_NAME]-27"
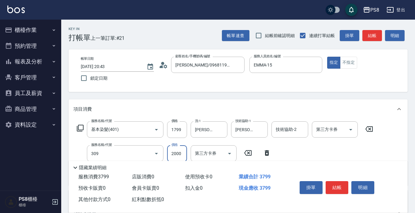
type input "嚴選溫塑(309)"
type input "1399"
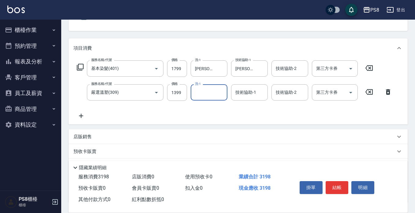
scroll to position [61, 0]
click at [332, 181] on button "結帳" at bounding box center [337, 187] width 23 height 13
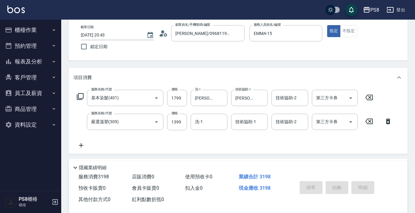
scroll to position [0, 0]
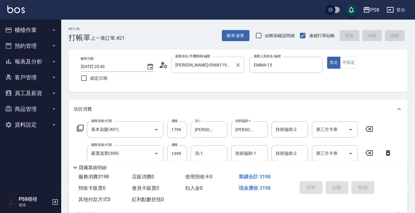
type input "2025/09/10 20:45"
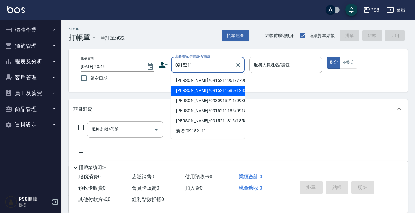
click at [215, 94] on li "[PERSON_NAME]/0915211685/12859" at bounding box center [208, 90] width 74 height 10
type input "[PERSON_NAME]/0915211685/12859"
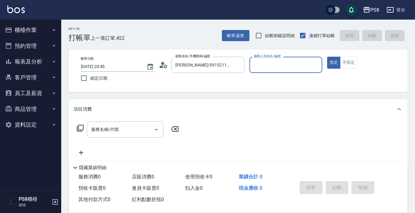
type input "EMMA-15"
click at [327, 57] on button "指定" at bounding box center [333, 63] width 13 height 12
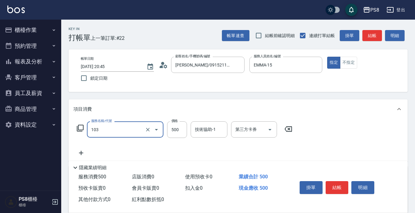
type input "B級洗剪500(103)"
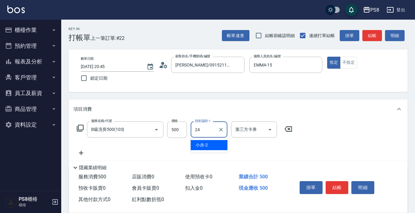
type input "[PERSON_NAME]-24"
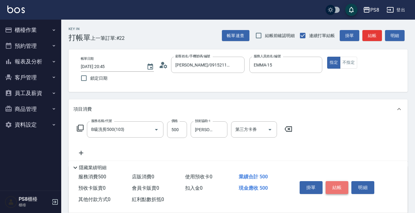
click at [342, 185] on button "結帳" at bounding box center [337, 187] width 23 height 13
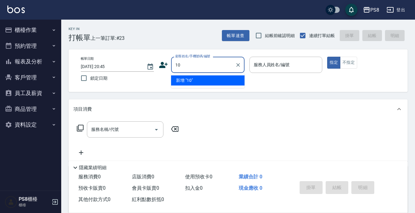
type input "1"
type input "t"
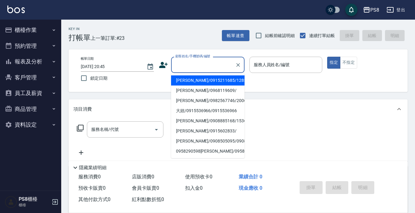
type input "y"
type input "g"
type input "ㄘ"
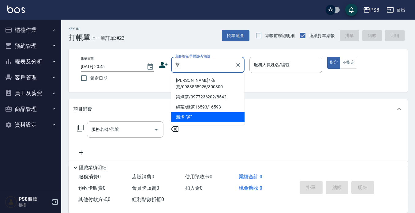
click at [194, 80] on li "[PERSON_NAME]/ 茶茶/0983555926/300300" at bounding box center [208, 83] width 74 height 17
type input "[PERSON_NAME]/ 茶茶/0983555926/300300"
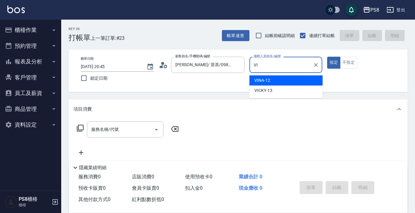
type input "V"
type input "EMMA-15"
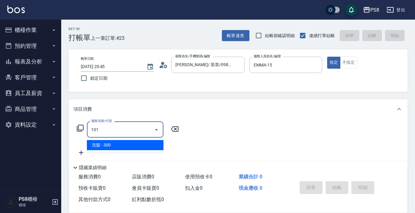
type input "洗髮(101)"
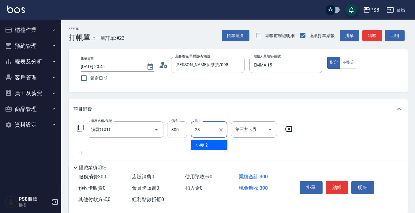
type input "芯芯-23"
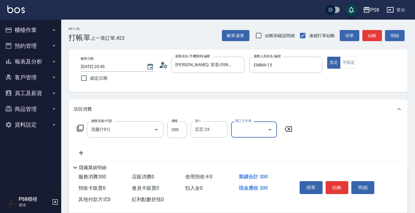
click at [331, 182] on button "結帳" at bounding box center [337, 187] width 23 height 13
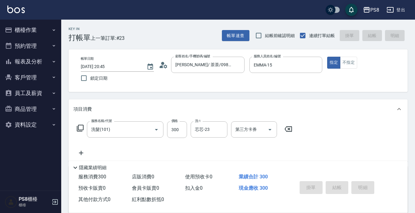
type input "2025/09/10 20:46"
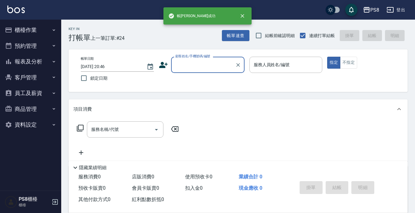
click at [31, 25] on button "櫃檯作業" at bounding box center [30, 30] width 56 height 16
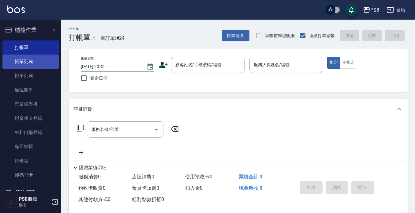
click at [37, 62] on link "帳單列表" at bounding box center [30, 62] width 56 height 14
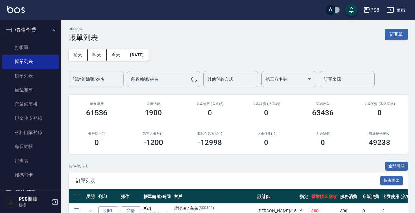
click at [105, 75] on input "設計師編號/姓名" at bounding box center [96, 79] width 50 height 11
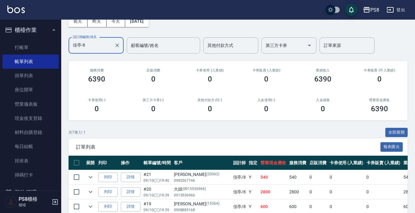
scroll to position [0, 0]
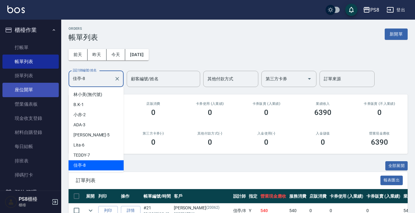
drag, startPoint x: 95, startPoint y: 84, endPoint x: 38, endPoint y: 83, distance: 56.4
click at [40, 84] on div "PS8 登出 櫃檯作業 打帳單 帳單列表 掛單列表 座位開單 營業儀表板 現金收支登錄 材料自購登錄 每日結帳 排班表 掃碼打卡 預約管理 預約管理 單日預約…" at bounding box center [207, 165] width 415 height 331
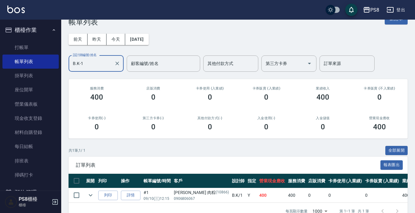
scroll to position [0, 0]
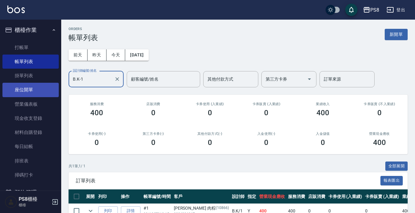
drag, startPoint x: 90, startPoint y: 84, endPoint x: 32, endPoint y: 83, distance: 58.2
click at [39, 84] on div "PS8 登出 櫃檯作業 打帳單 帳單列表 掛單列表 座位開單 營業儀表板 現金收支登錄 材料自購登錄 每日結帳 排班表 掃碼打卡 預約管理 預約管理 單日預約…" at bounding box center [207, 121] width 415 height 242
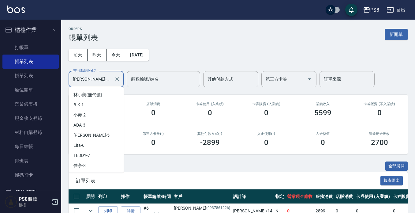
drag, startPoint x: 105, startPoint y: 79, endPoint x: 0, endPoint y: 70, distance: 105.2
click at [0, 74] on div "PS8 登出 櫃檯作業 打帳單 帳單列表 掛單列表 座位開單 營業儀表板 現金收支登錄 材料自購登錄 每日結帳 排班表 掃碼打卡 預約管理 預約管理 單日預約…" at bounding box center [207, 136] width 415 height 272
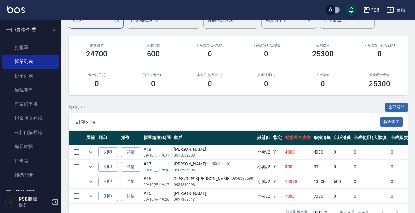
scroll to position [48, 0]
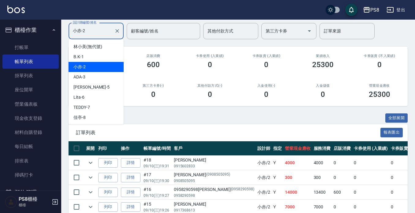
drag, startPoint x: 101, startPoint y: 36, endPoint x: 51, endPoint y: 28, distance: 50.3
click at [67, 33] on div "ORDERS 帳單列表 新開單 前天 昨天 今天 2025/09/10 設計師編號/姓名 小赤-2 設計師編號/姓名 顧客編號/姓名 顧客編號/姓名 其他付款…" at bounding box center [238, 105] width 354 height 267
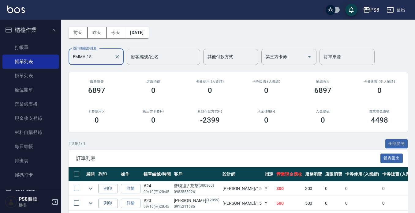
scroll to position [93, 0]
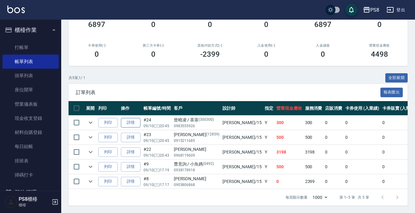
type input "EMMA-15"
click at [130, 118] on link "詳情" at bounding box center [131, 122] width 20 height 9
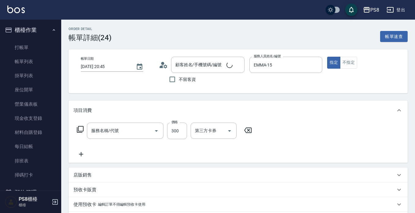
type input "2025/09/10 20:45"
type input "EMMA-15"
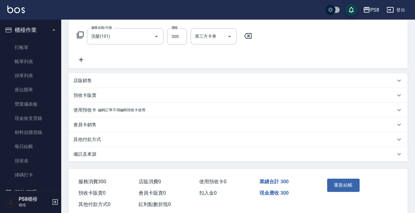
type input "洗髮(101)"
type input "[PERSON_NAME]/ 茶茶/0983555926/300300"
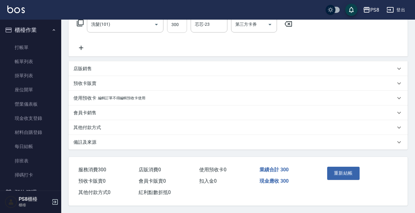
click at [182, 23] on input "300" at bounding box center [177, 24] width 20 height 17
type input "400"
click at [335, 167] on button "重新結帳" at bounding box center [343, 173] width 32 height 13
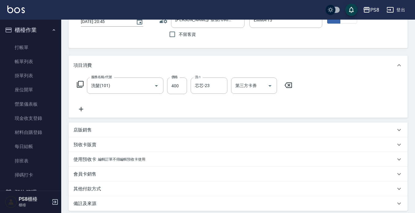
scroll to position [0, 0]
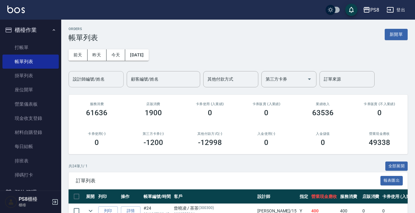
drag, startPoint x: 96, startPoint y: 80, endPoint x: 93, endPoint y: 79, distance: 3.4
click at [96, 80] on input "設計師編號/姓名" at bounding box center [96, 79] width 50 height 11
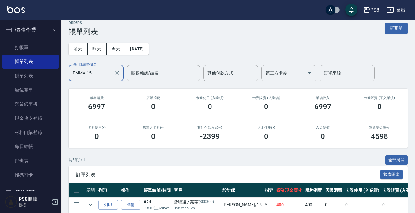
scroll to position [93, 0]
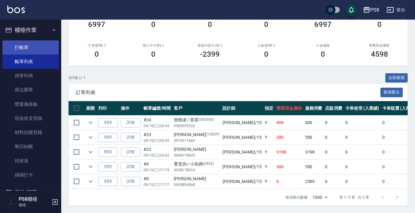
type input "EMMA-15"
click at [16, 48] on link "打帳單" at bounding box center [30, 47] width 56 height 14
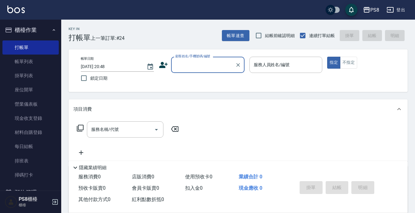
click at [26, 30] on button "櫃檯作業" at bounding box center [30, 30] width 56 height 16
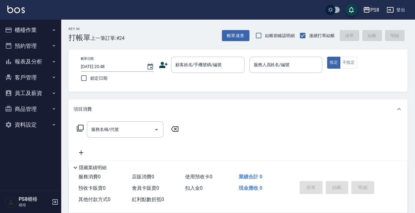
click at [38, 61] on button "報表及分析" at bounding box center [30, 62] width 56 height 16
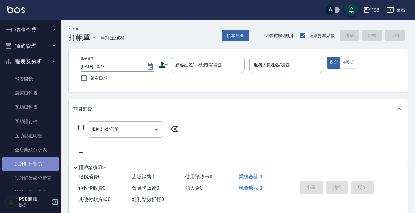
click at [39, 161] on link "設計師日報表" at bounding box center [30, 164] width 56 height 14
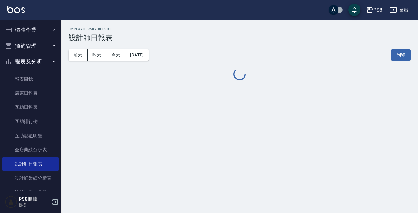
click at [41, 61] on button "報表及分析" at bounding box center [30, 62] width 56 height 16
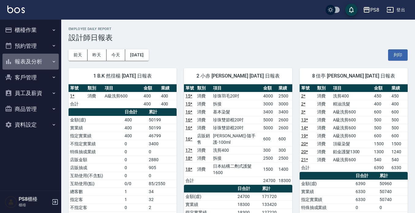
click at [21, 64] on button "報表及分析" at bounding box center [30, 62] width 56 height 16
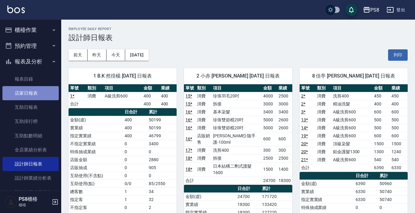
click at [40, 95] on link "店家日報表" at bounding box center [30, 93] width 56 height 14
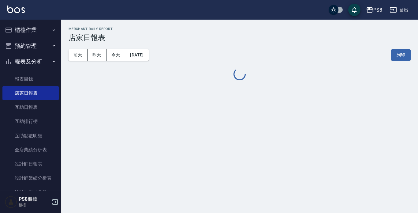
click at [31, 58] on button "報表及分析" at bounding box center [30, 62] width 56 height 16
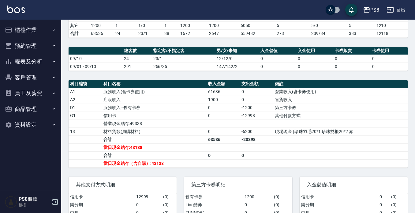
scroll to position [184, 0]
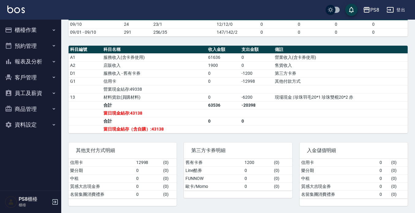
click at [32, 23] on button "櫃檯作業" at bounding box center [30, 30] width 56 height 16
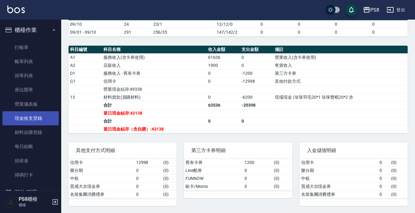
click at [34, 121] on link "現金收支登錄" at bounding box center [30, 118] width 56 height 14
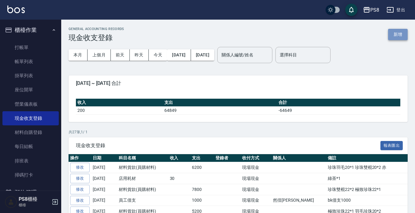
click at [394, 35] on button "新增" at bounding box center [398, 34] width 20 height 11
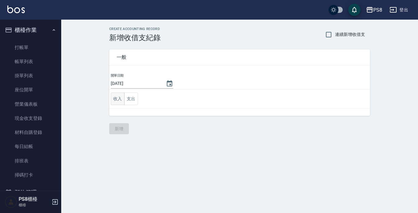
click at [122, 96] on button "收入" at bounding box center [118, 99] width 14 height 13
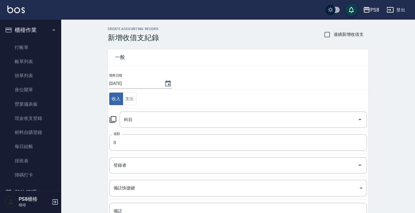
scroll to position [58, 0]
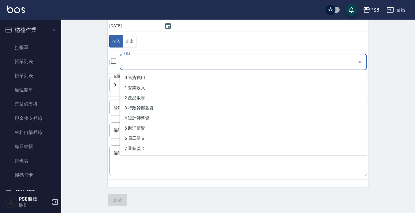
drag, startPoint x: 136, startPoint y: 57, endPoint x: 136, endPoint y: 63, distance: 5.5
click at [136, 59] on input "科目" at bounding box center [239, 62] width 233 height 11
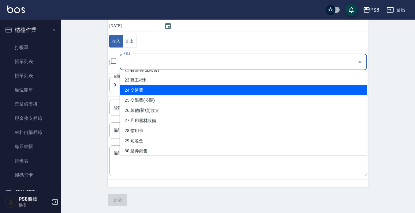
scroll to position [245, 0]
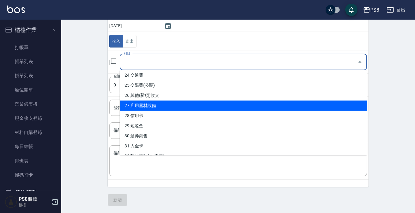
click at [153, 104] on li "27 店用器材設備" at bounding box center [244, 105] width 248 height 10
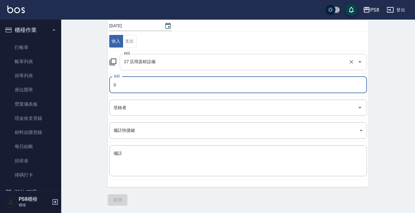
click at [141, 67] on input "27 店用器材設備" at bounding box center [235, 62] width 225 height 11
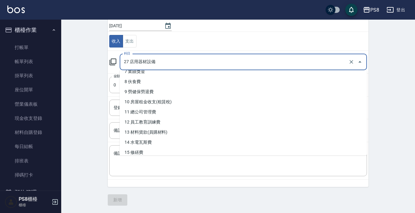
scroll to position [123, 0]
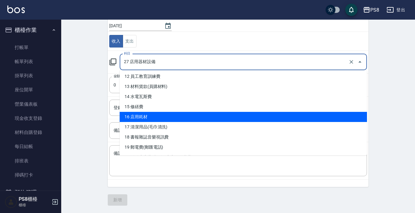
click at [143, 119] on li "16 店用耗材" at bounding box center [244, 117] width 248 height 10
type input "16 店用耗材"
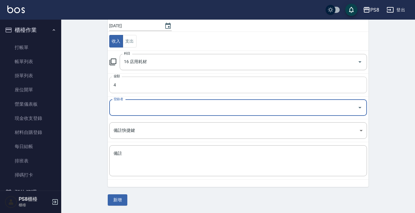
click at [169, 89] on input "4" at bounding box center [238, 85] width 258 height 17
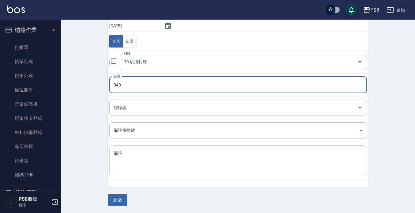
type input "040"
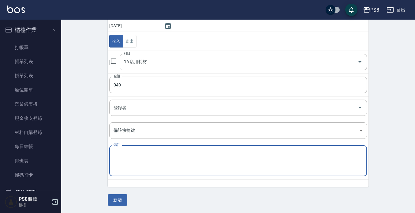
click at [162, 154] on textarea "備註" at bounding box center [238, 160] width 249 height 21
type textarea "因"
type textarea "飲料*2"
drag, startPoint x: 119, startPoint y: 204, endPoint x: 119, endPoint y: 200, distance: 4.3
click at [119, 203] on button "新增" at bounding box center [118, 199] width 20 height 11
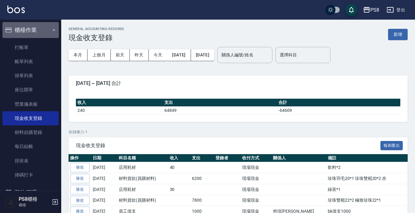
click at [40, 32] on button "櫃檯作業" at bounding box center [30, 30] width 56 height 16
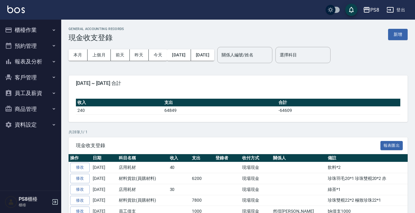
click at [38, 62] on button "報表及分析" at bounding box center [30, 62] width 56 height 16
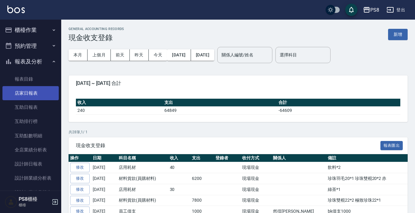
click at [40, 90] on link "店家日報表" at bounding box center [30, 93] width 56 height 14
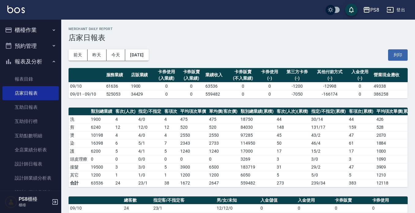
click at [38, 60] on button "報表及分析" at bounding box center [30, 62] width 56 height 16
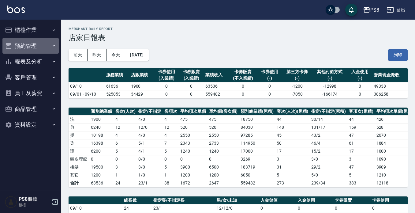
click at [37, 43] on button "預約管理" at bounding box center [30, 46] width 56 height 16
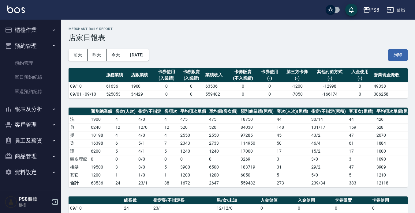
click at [30, 44] on button "預約管理" at bounding box center [30, 46] width 56 height 16
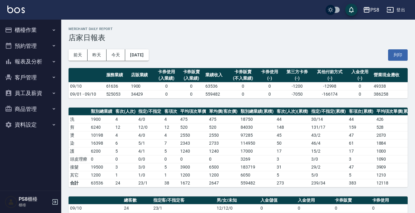
click at [31, 63] on button "報表及分析" at bounding box center [30, 62] width 56 height 16
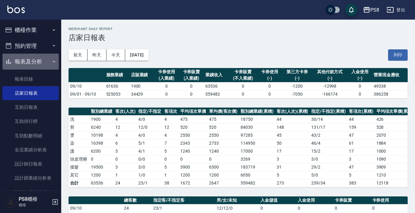
drag, startPoint x: 39, startPoint y: 66, endPoint x: 34, endPoint y: 34, distance: 32.1
click at [39, 65] on button "報表及分析" at bounding box center [30, 62] width 56 height 16
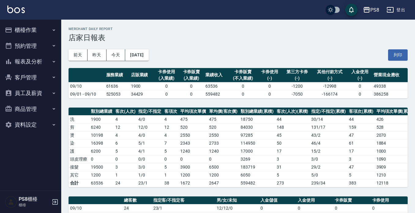
drag, startPoint x: 35, startPoint y: 29, endPoint x: 35, endPoint y: 33, distance: 4.3
click at [35, 29] on button "櫃檯作業" at bounding box center [30, 30] width 56 height 16
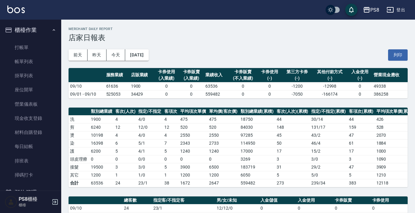
click at [45, 28] on button "櫃檯作業" at bounding box center [30, 30] width 56 height 16
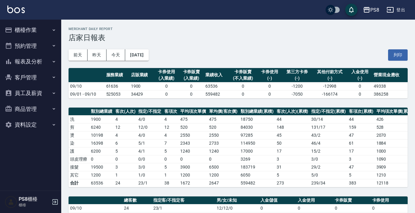
drag, startPoint x: 42, startPoint y: 28, endPoint x: 42, endPoint y: 32, distance: 4.0
click at [42, 28] on button "櫃檯作業" at bounding box center [30, 30] width 56 height 16
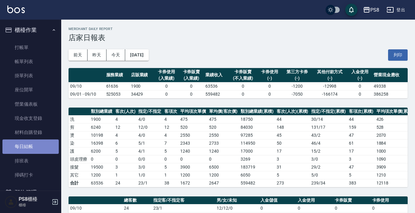
click at [32, 150] on link "每日結帳" at bounding box center [30, 146] width 56 height 14
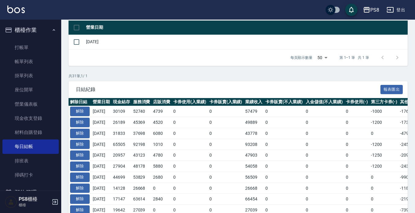
scroll to position [31, 0]
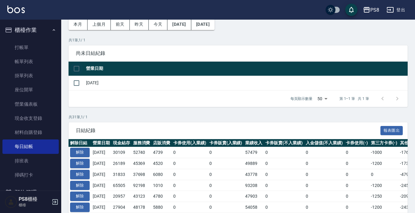
click at [78, 68] on input "checkbox" at bounding box center [76, 68] width 13 height 13
checkbox input "true"
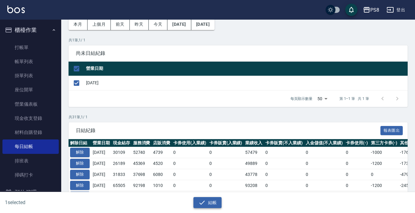
click at [208, 206] on button "結帳" at bounding box center [208, 202] width 28 height 11
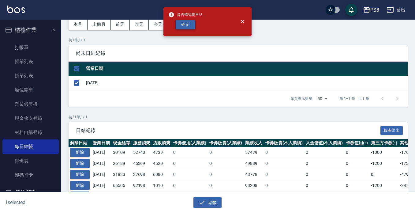
click at [191, 26] on button "確定" at bounding box center [186, 24] width 20 height 9
checkbox input "false"
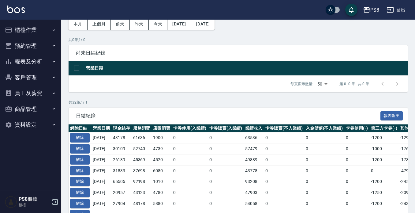
scroll to position [31, 0]
